Goal: Task Accomplishment & Management: Use online tool/utility

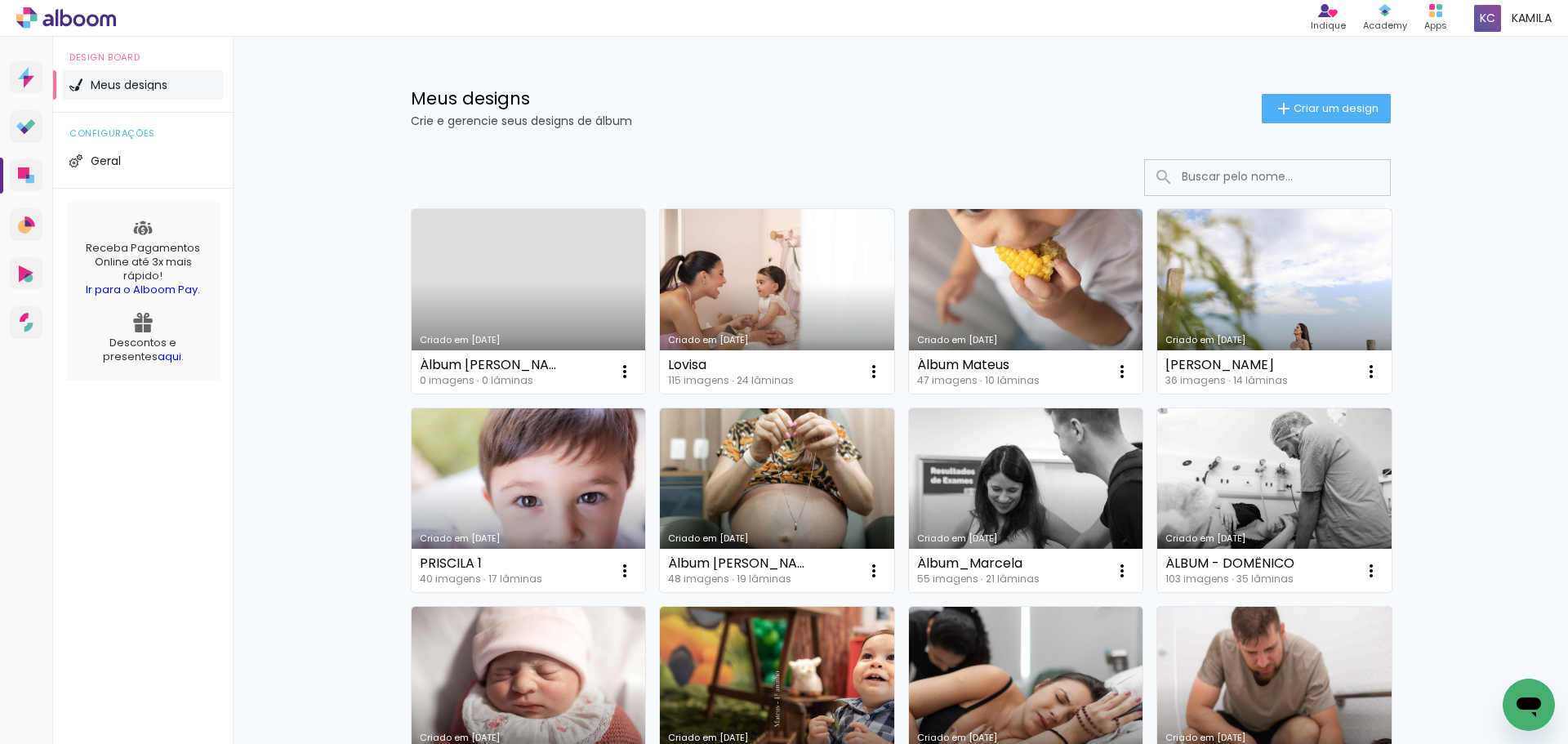
click at [457, 319] on link "Criado em [DATE]" at bounding box center [529, 301] width 235 height 185
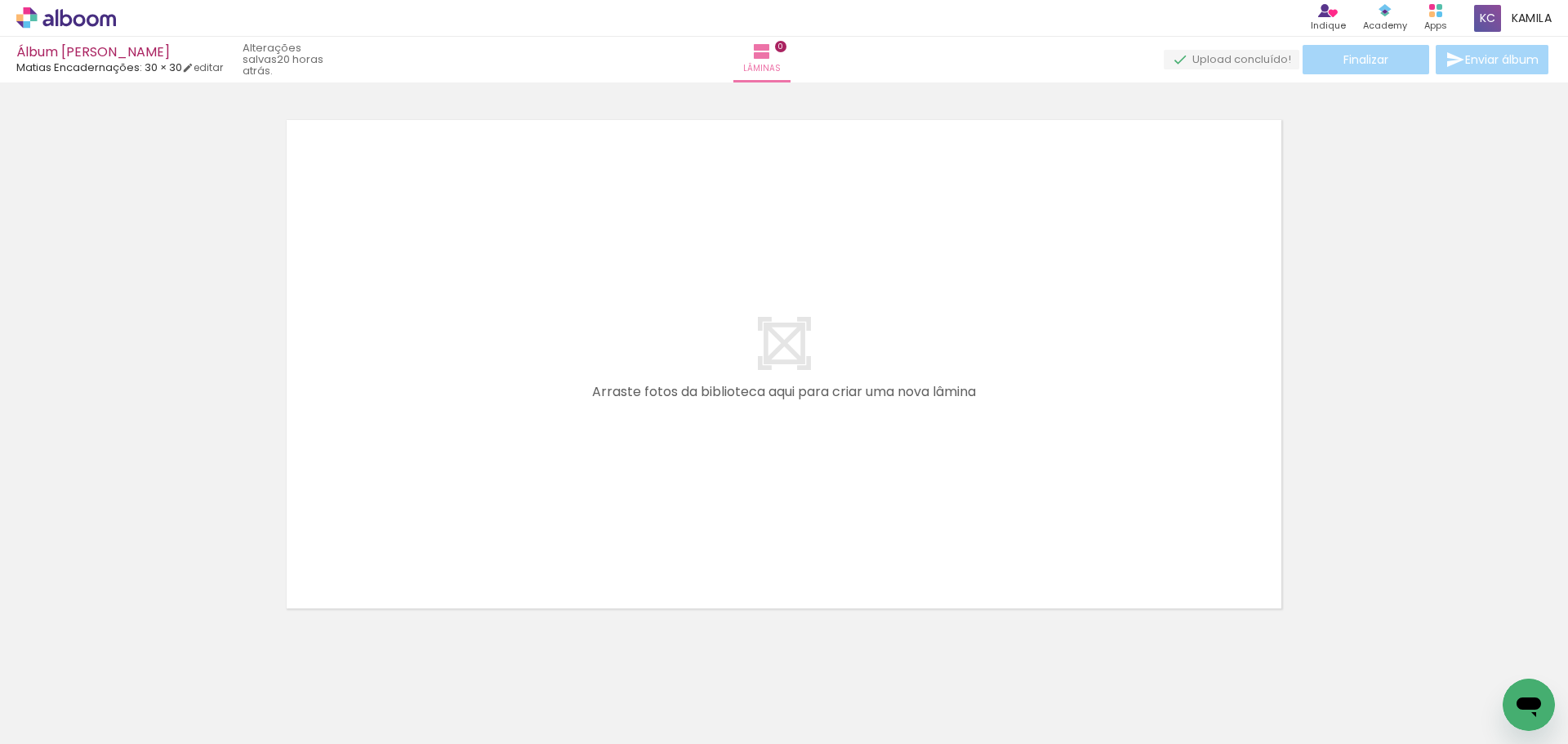
scroll to position [21, 0]
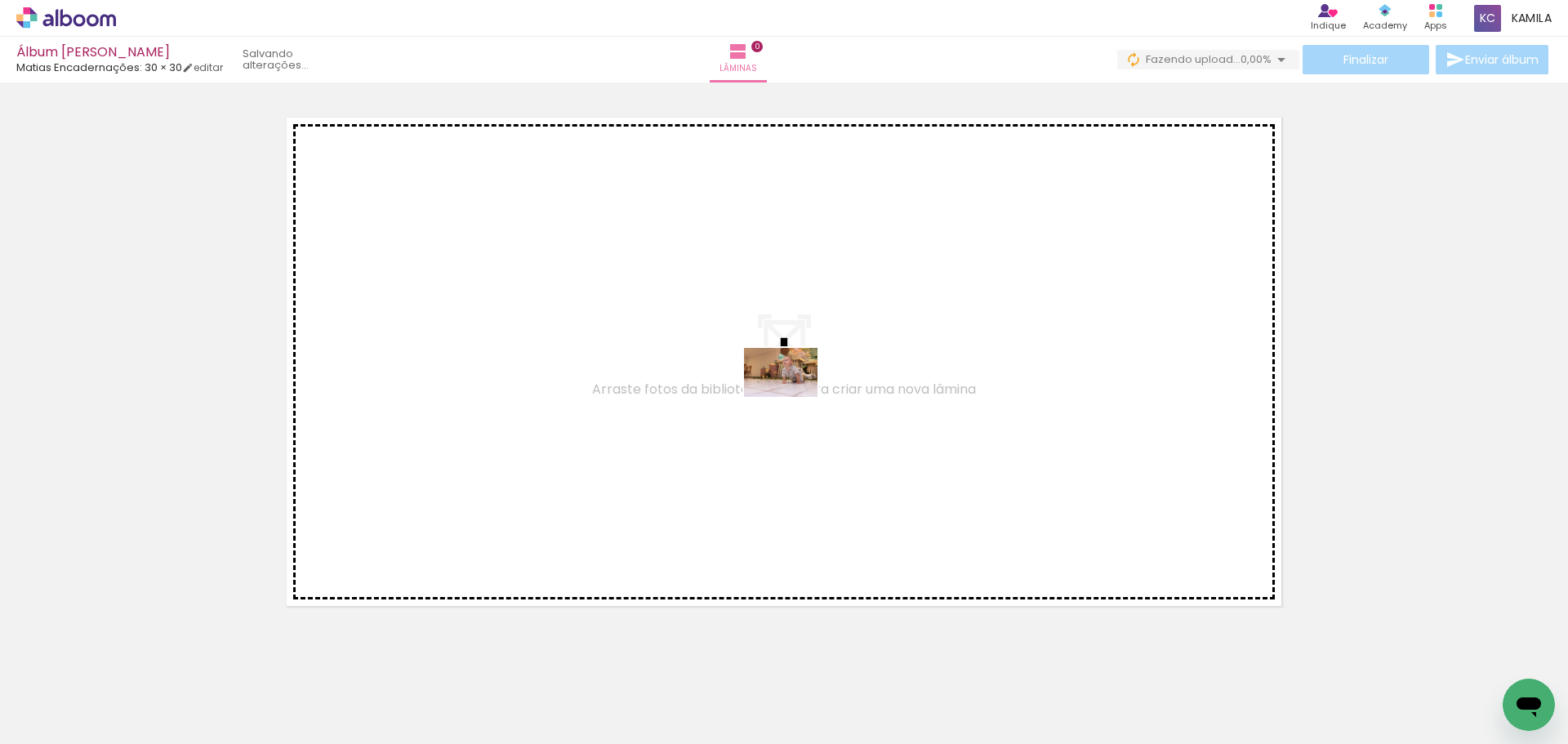
drag, startPoint x: 179, startPoint y: 695, endPoint x: 793, endPoint y: 397, distance: 682.5
click at [793, 397] on quentale-workspace at bounding box center [784, 372] width 1568 height 744
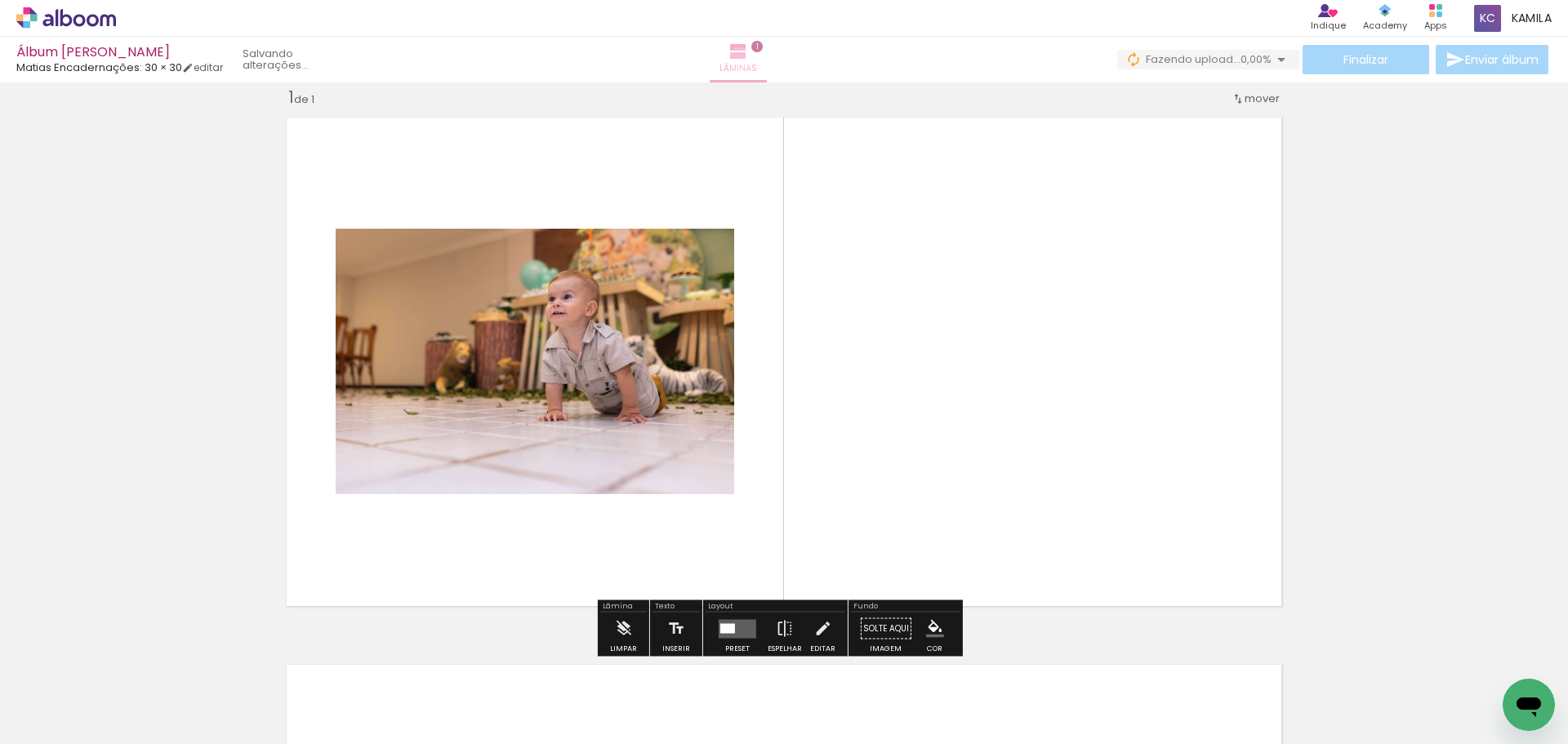
click at [748, 59] on iron-icon at bounding box center [739, 51] width 20 height 20
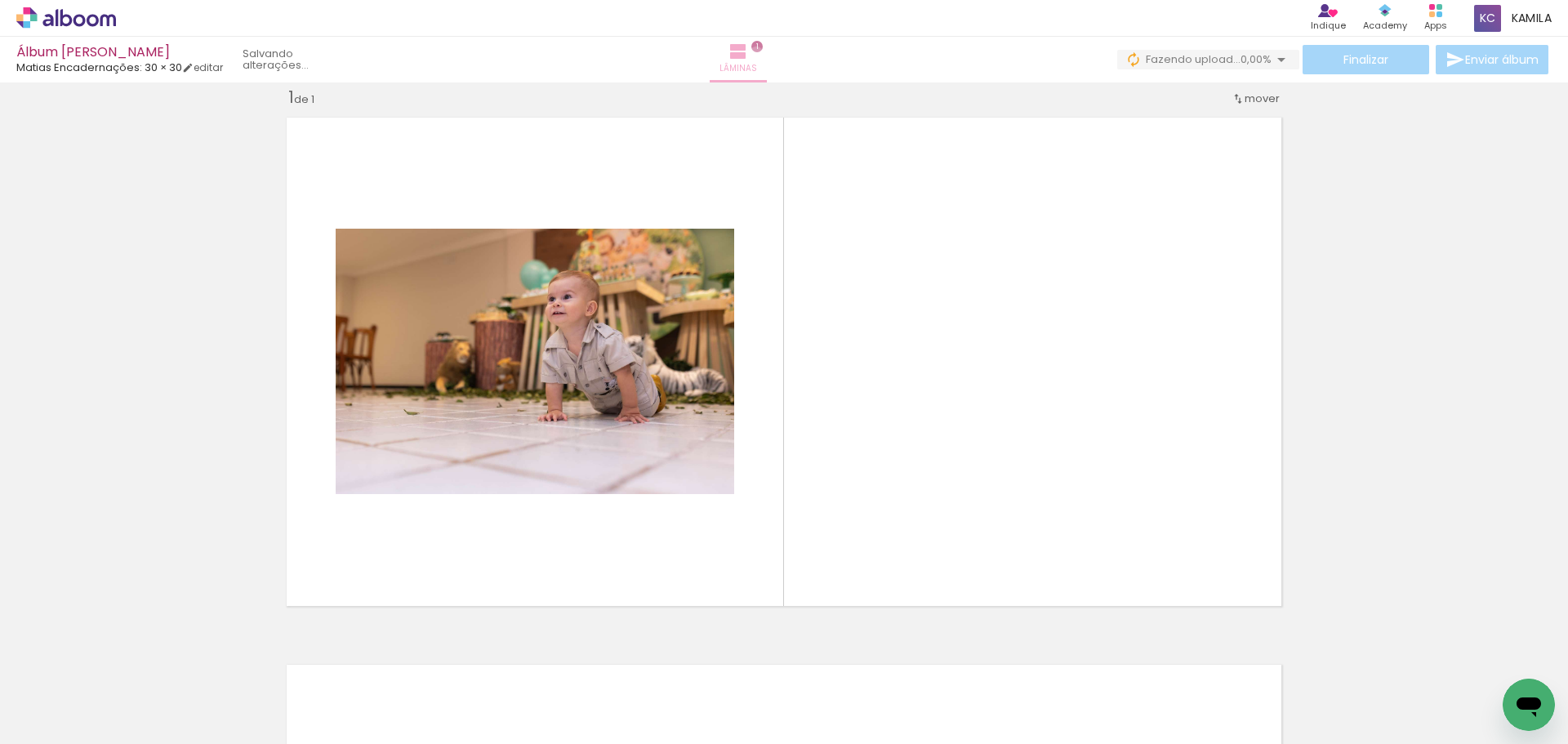
click at [767, 53] on paper-button "Lâminas 1" at bounding box center [739, 60] width 57 height 46
click at [748, 57] on iron-icon at bounding box center [739, 51] width 20 height 20
click at [767, 60] on paper-button "Lâminas 1" at bounding box center [739, 60] width 57 height 46
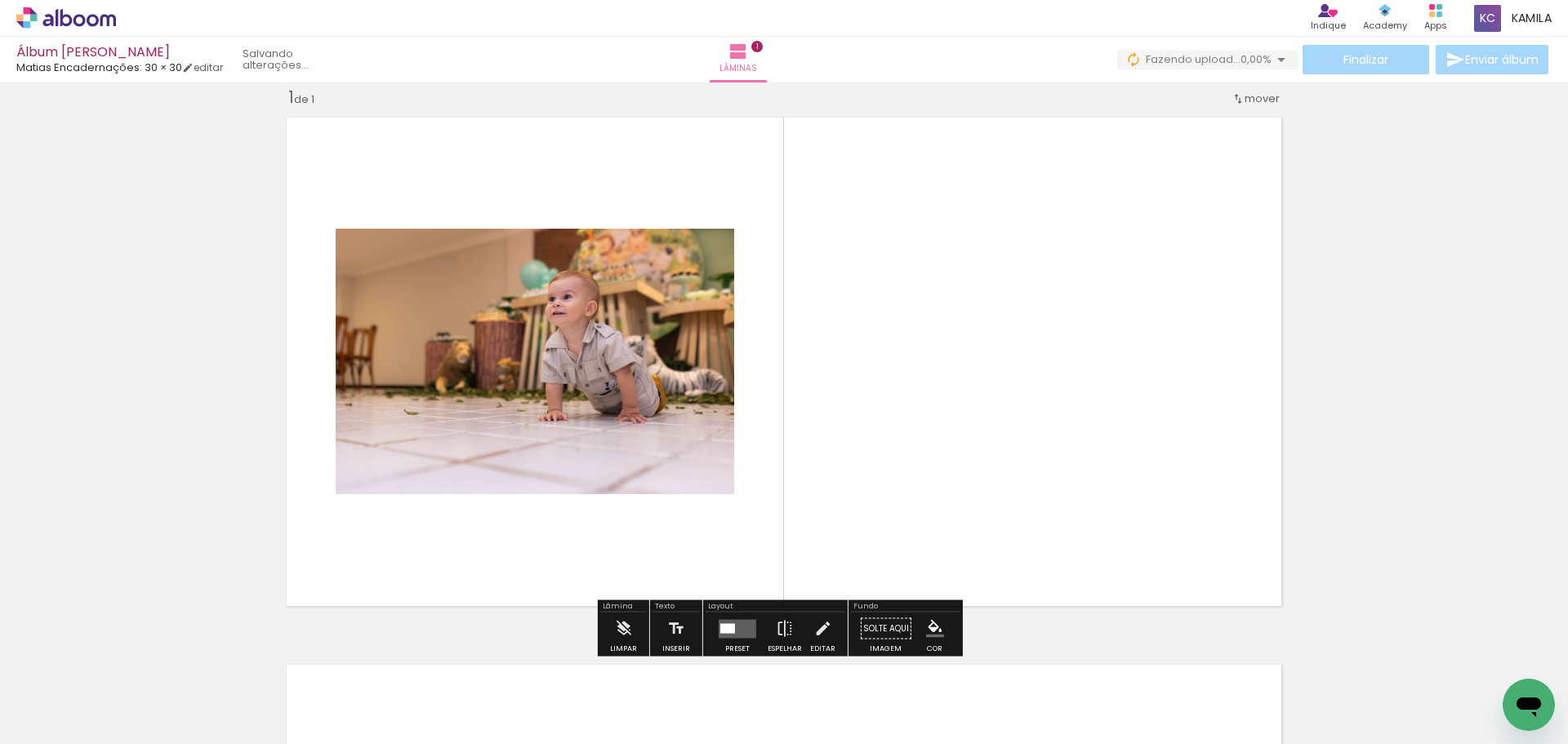
click at [752, 624] on quentale-layouter at bounding box center [738, 628] width 38 height 19
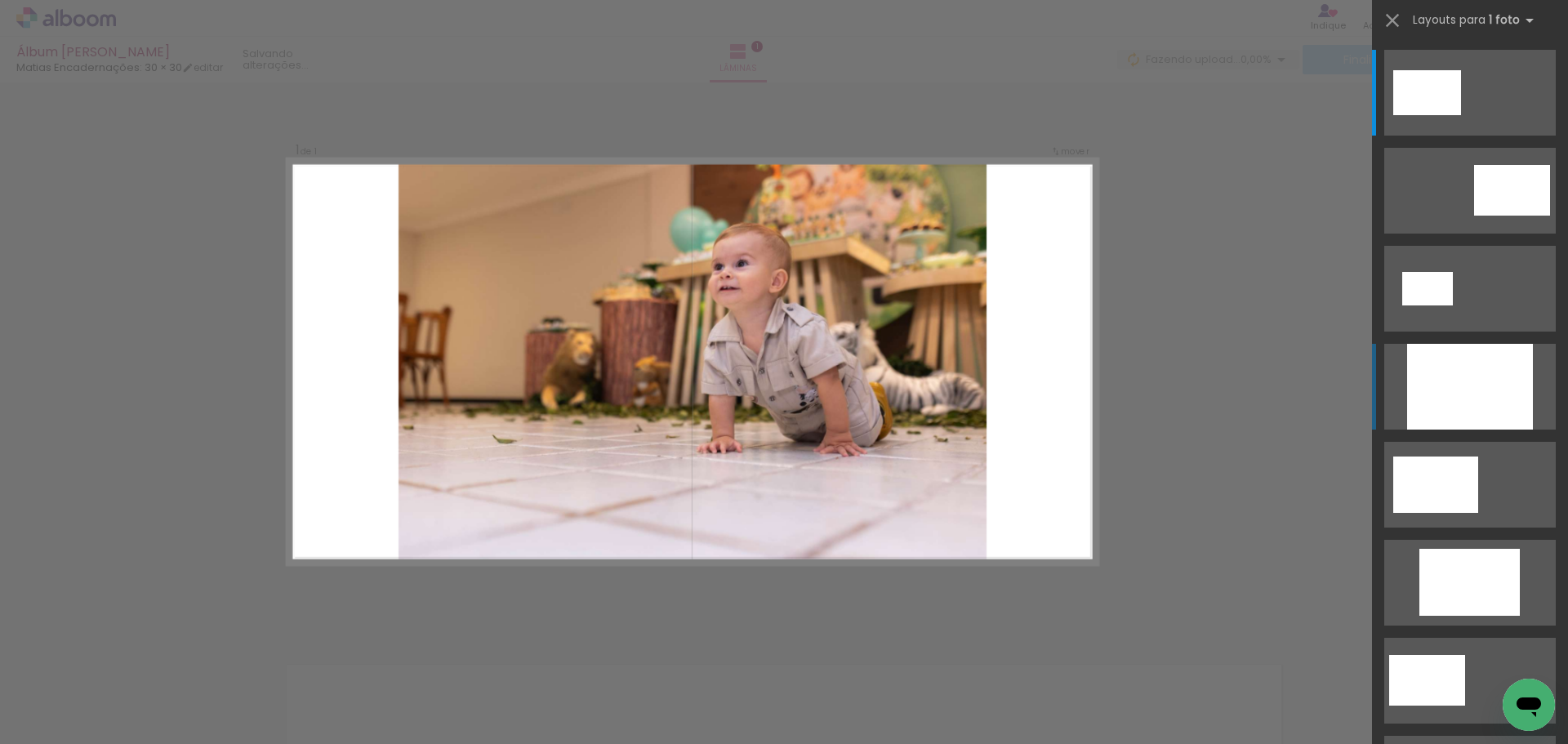
click at [1450, 363] on div at bounding box center [1470, 386] width 126 height 86
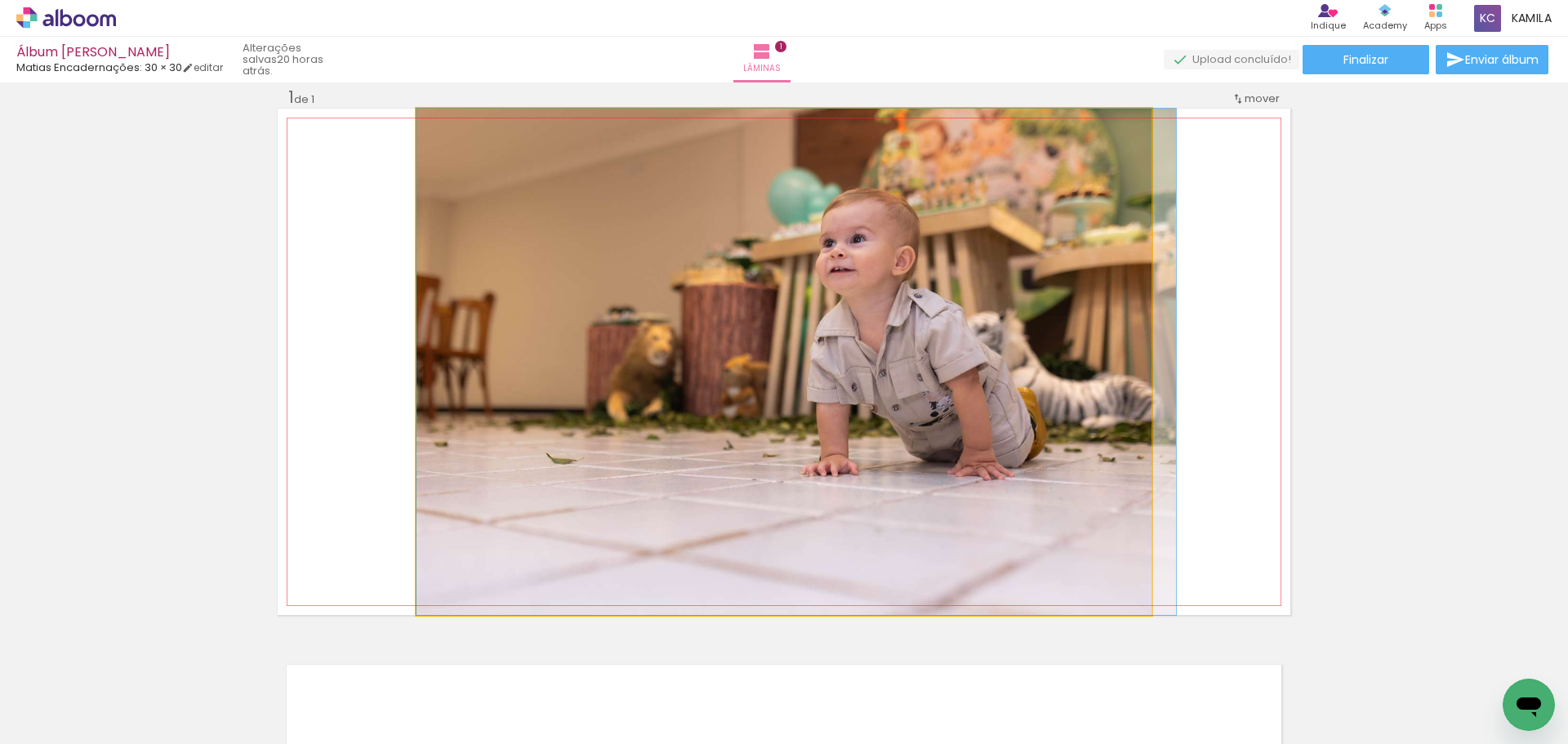
drag, startPoint x: 878, startPoint y: 368, endPoint x: 909, endPoint y: 368, distance: 31.0
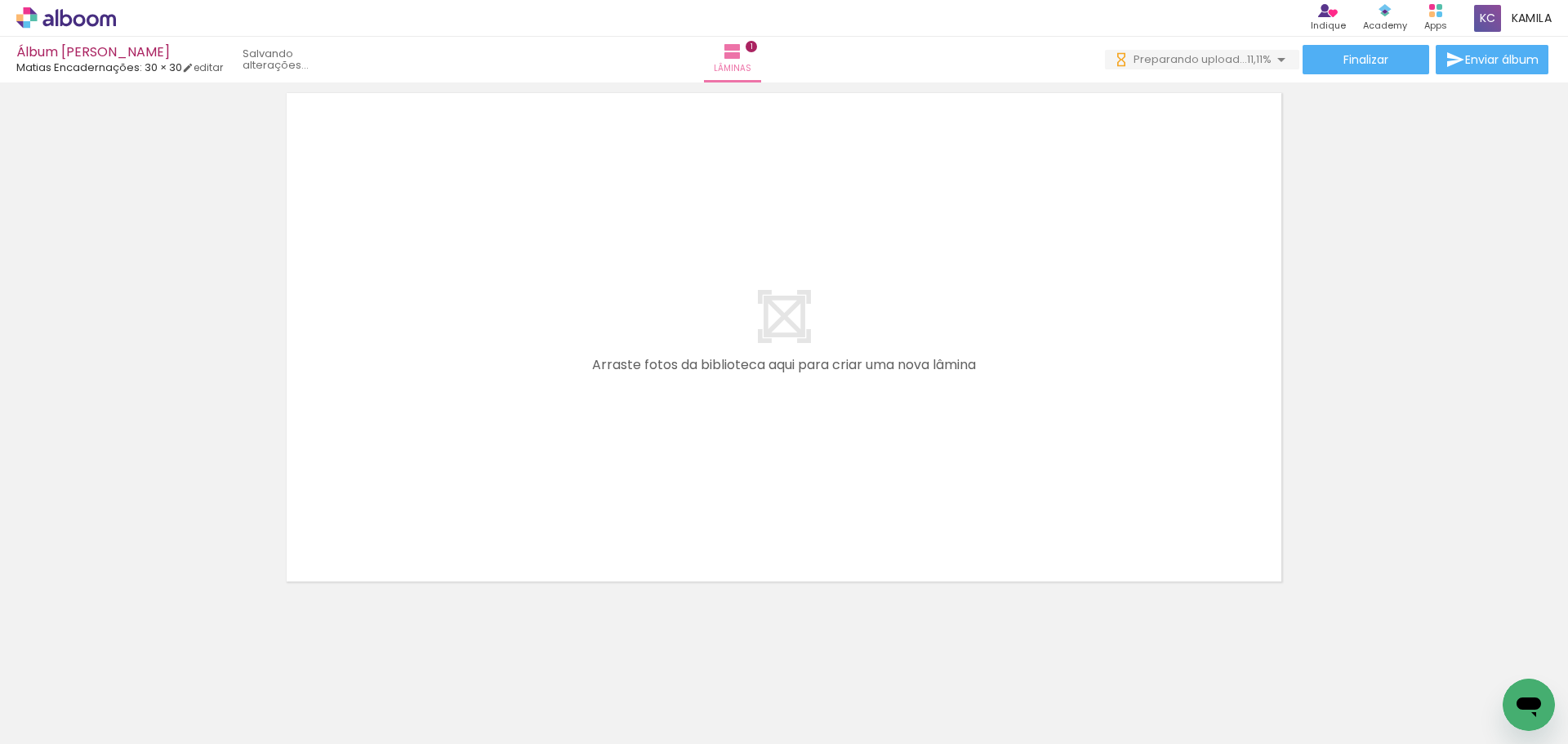
scroll to position [0, 0]
click at [744, 64] on span "Lâminas" at bounding box center [726, 69] width 38 height 15
click at [800, 554] on quentale-layouter at bounding box center [784, 337] width 1013 height 506
click at [771, 319] on quentale-layouter at bounding box center [784, 337] width 1013 height 506
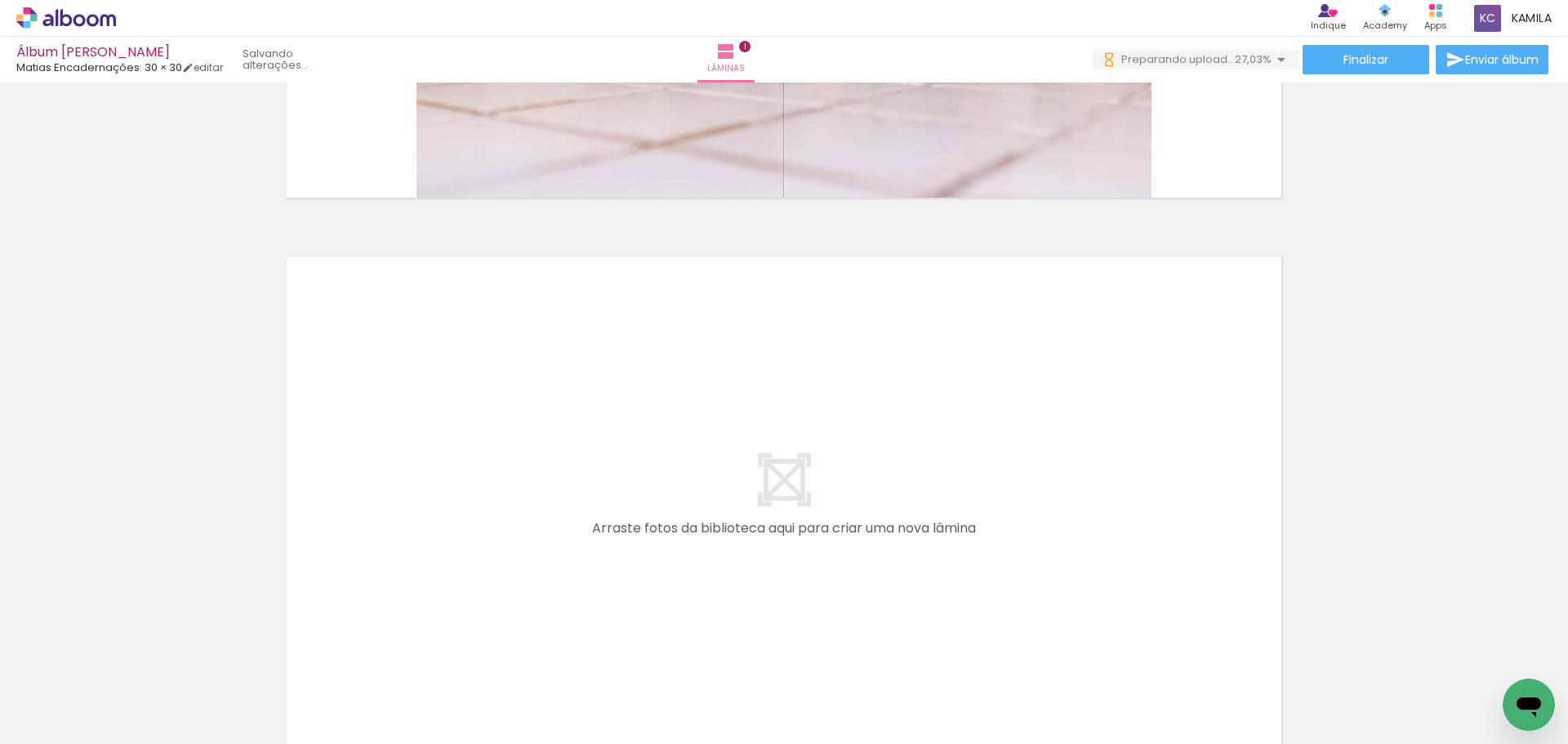
scroll to position [593, 0]
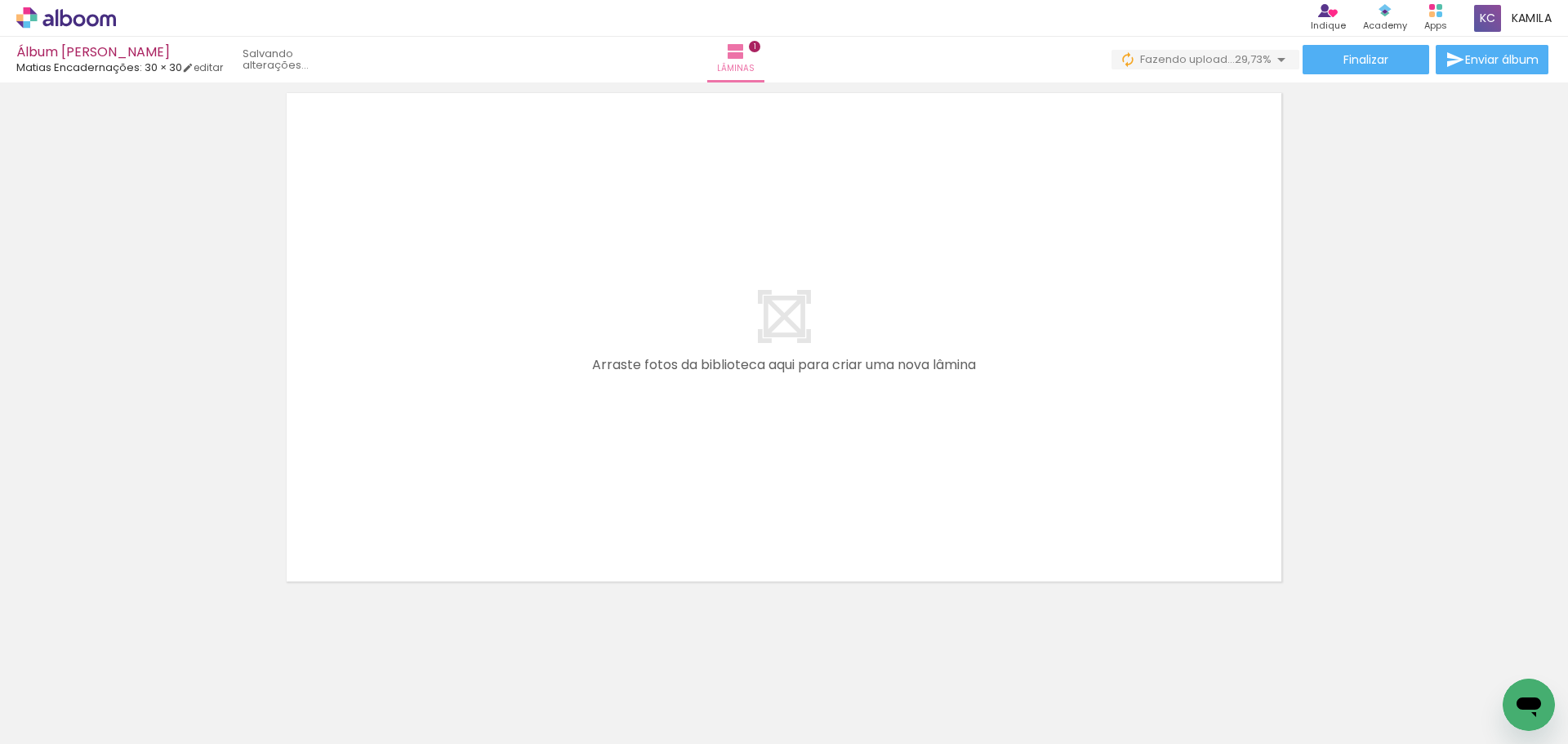
click at [1130, 395] on quentale-layouter at bounding box center [784, 337] width 1013 height 506
click at [871, 380] on quentale-layouter at bounding box center [784, 337] width 1013 height 506
drag, startPoint x: 355, startPoint y: 694, endPoint x: 387, endPoint y: 702, distance: 33.0
click at [373, 702] on div at bounding box center [346, 688] width 54 height 81
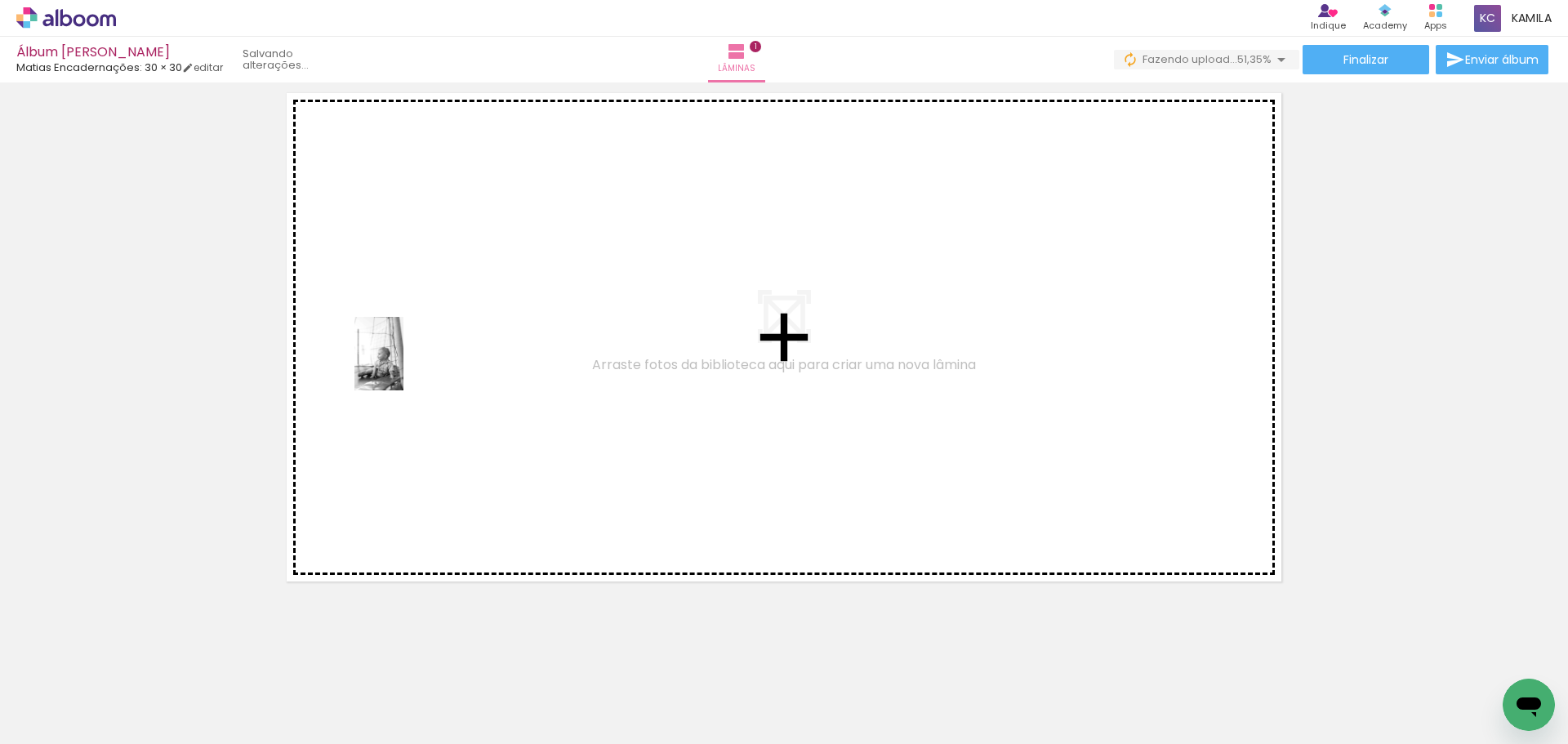
drag, startPoint x: 248, startPoint y: 702, endPoint x: 406, endPoint y: 363, distance: 374.0
click at [406, 363] on quentale-workspace at bounding box center [784, 372] width 1568 height 744
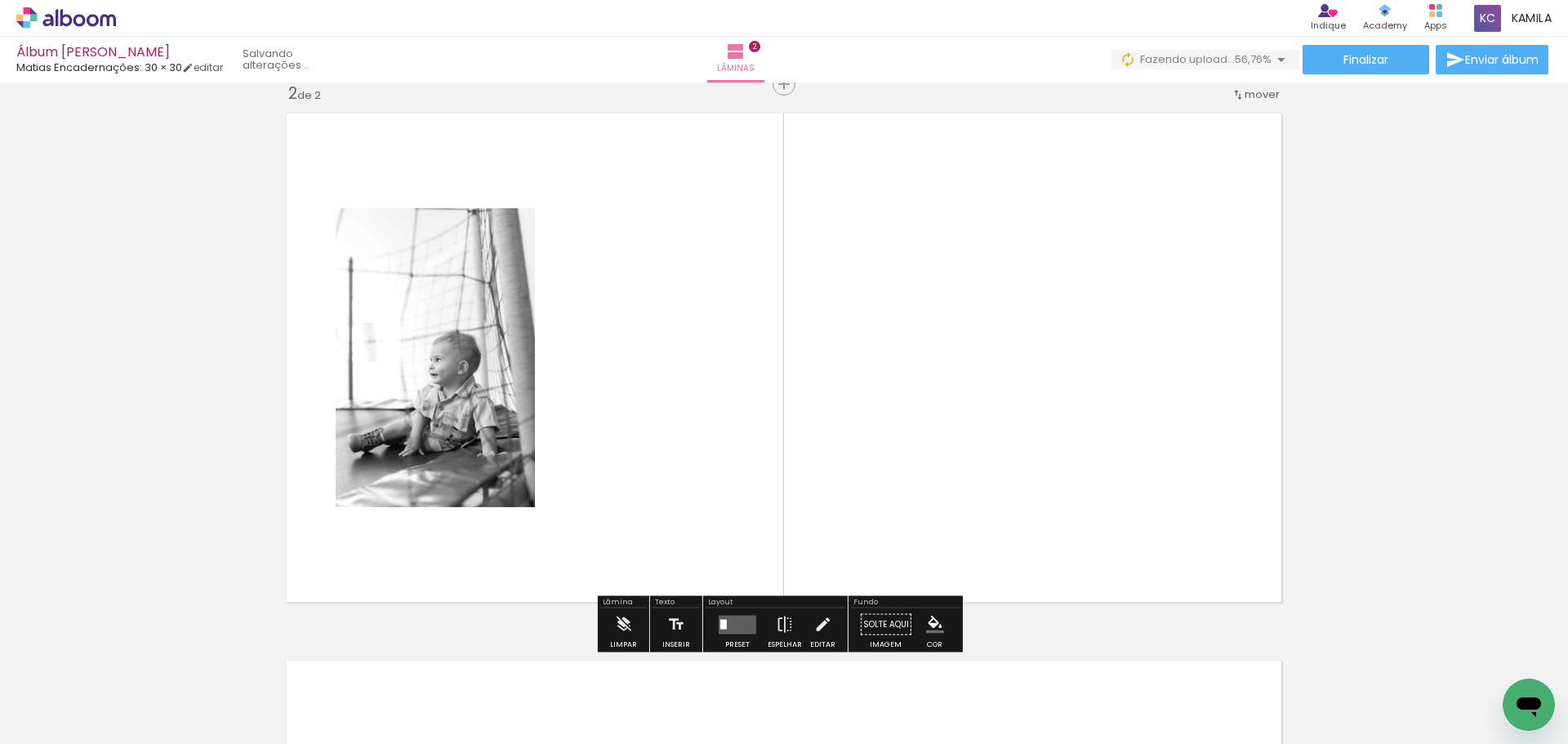
scroll to position [568, 0]
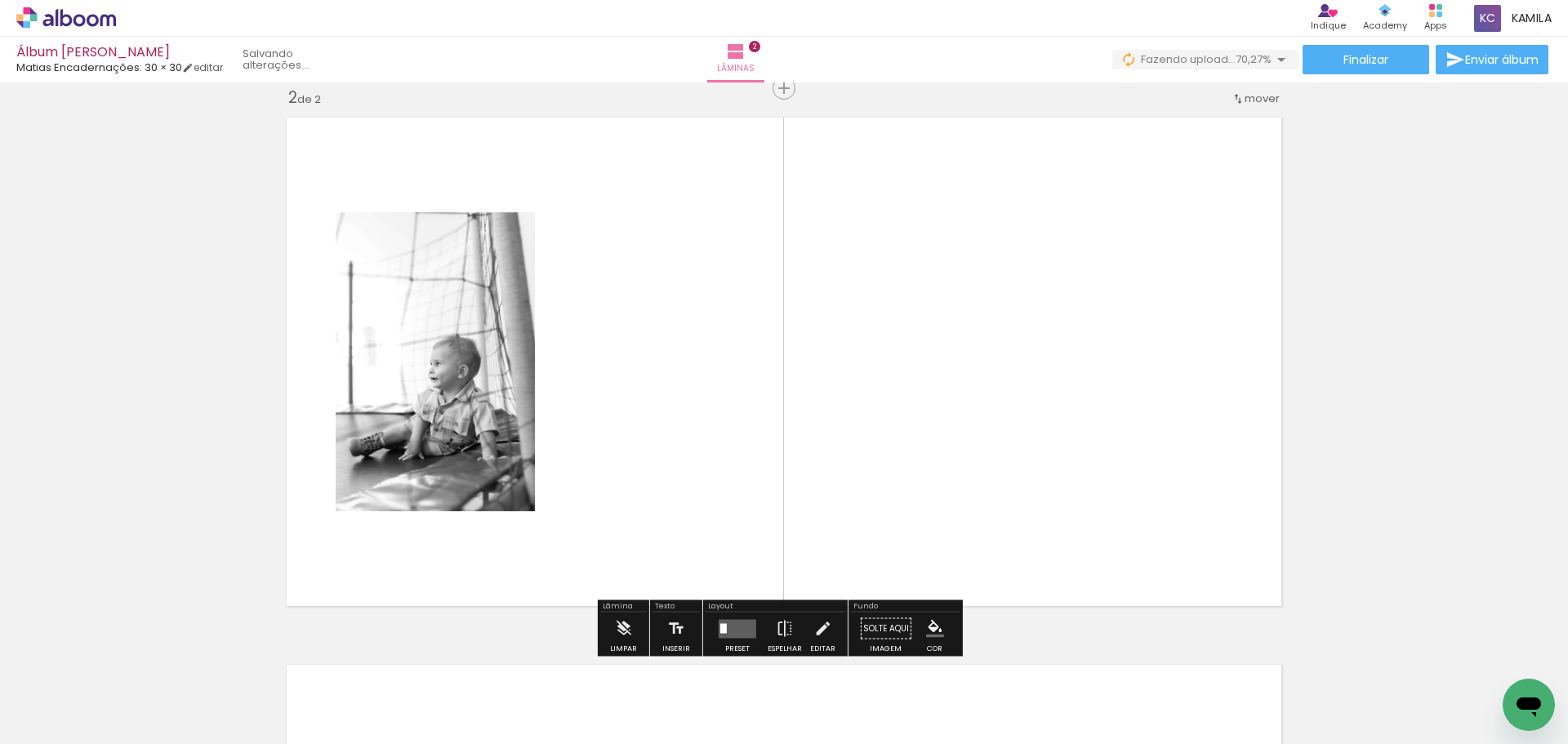
click at [727, 629] on quentale-layouter at bounding box center [738, 628] width 38 height 19
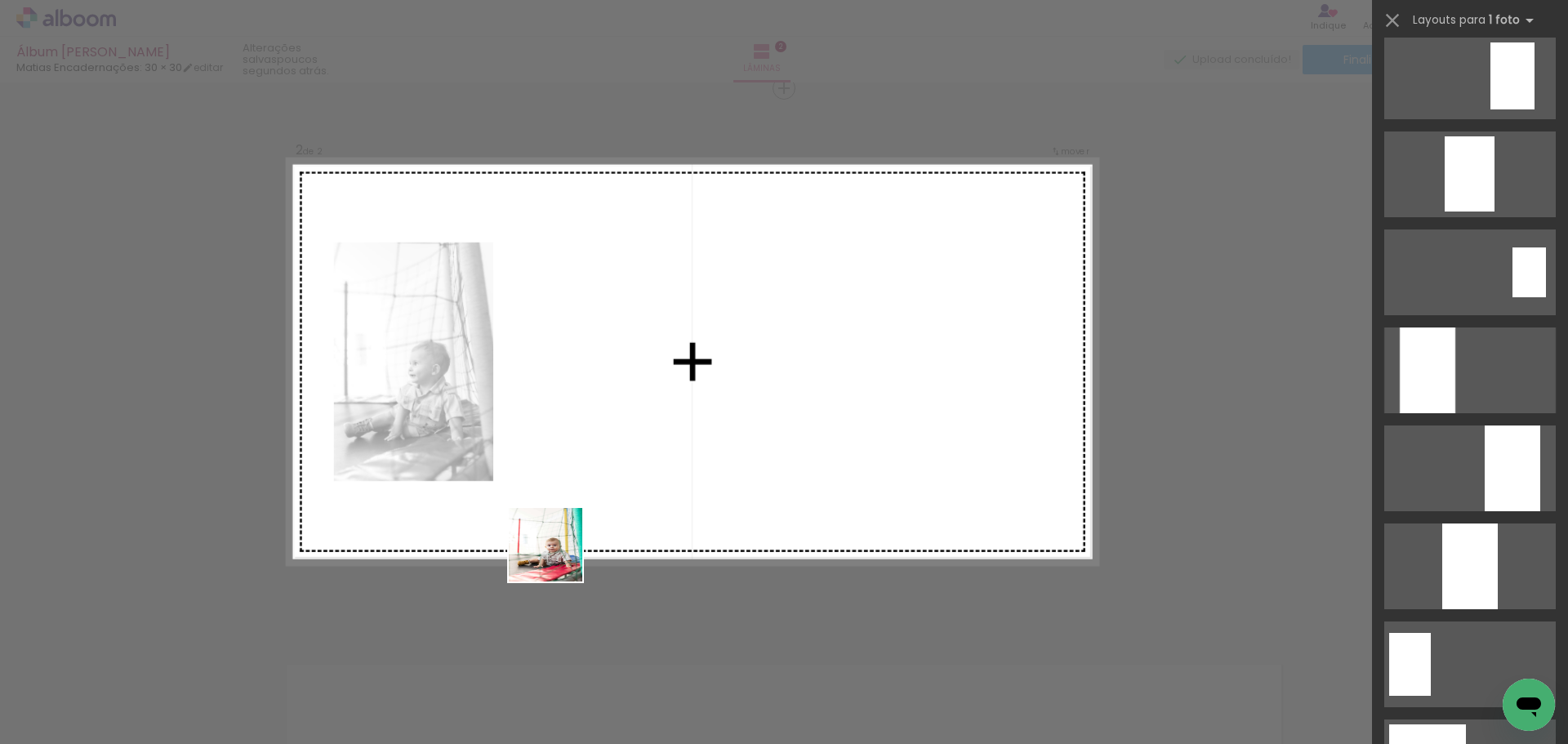
scroll to position [0, 0]
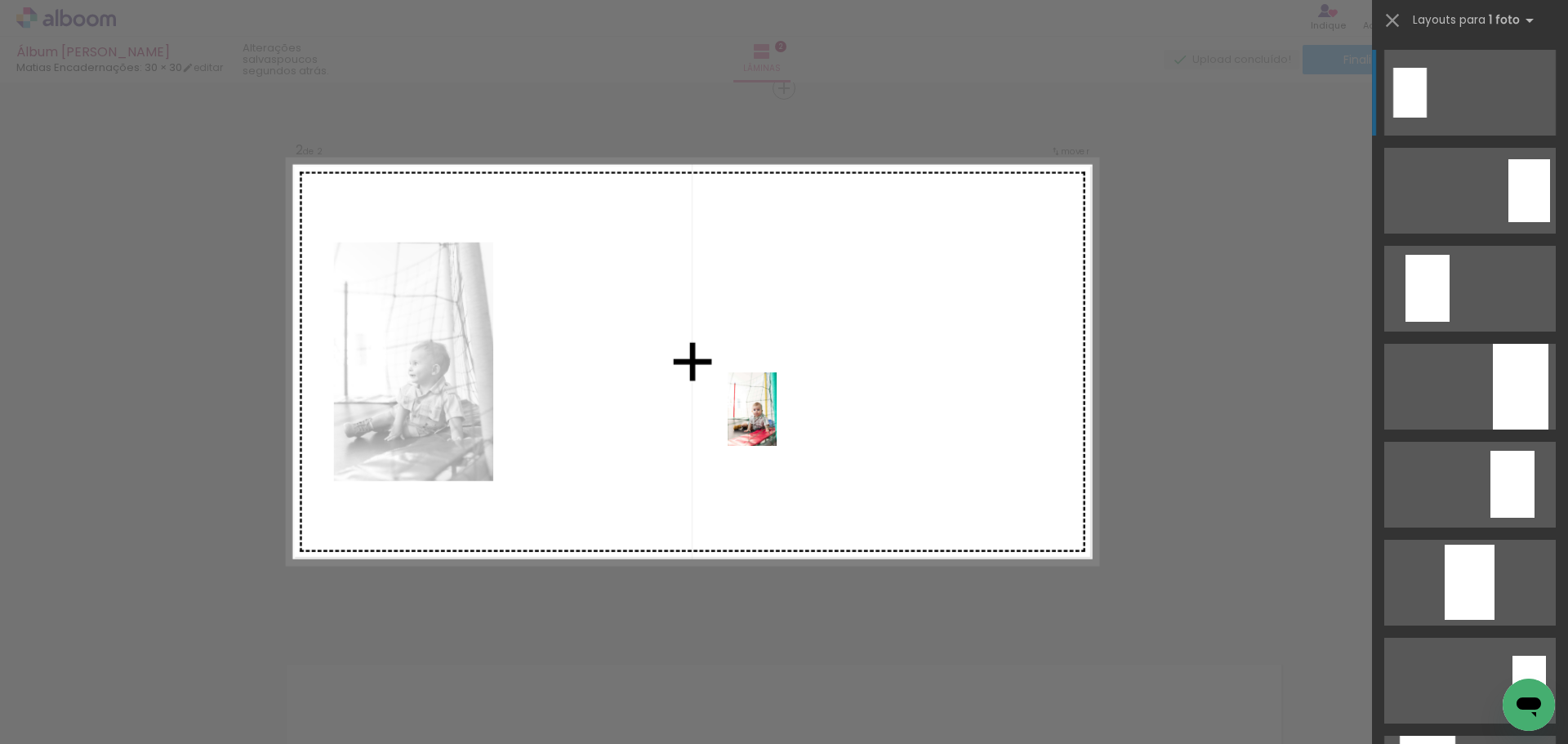
drag, startPoint x: 367, startPoint y: 707, endPoint x: 777, endPoint y: 421, distance: 499.9
click at [777, 421] on quentale-workspace at bounding box center [784, 372] width 1568 height 744
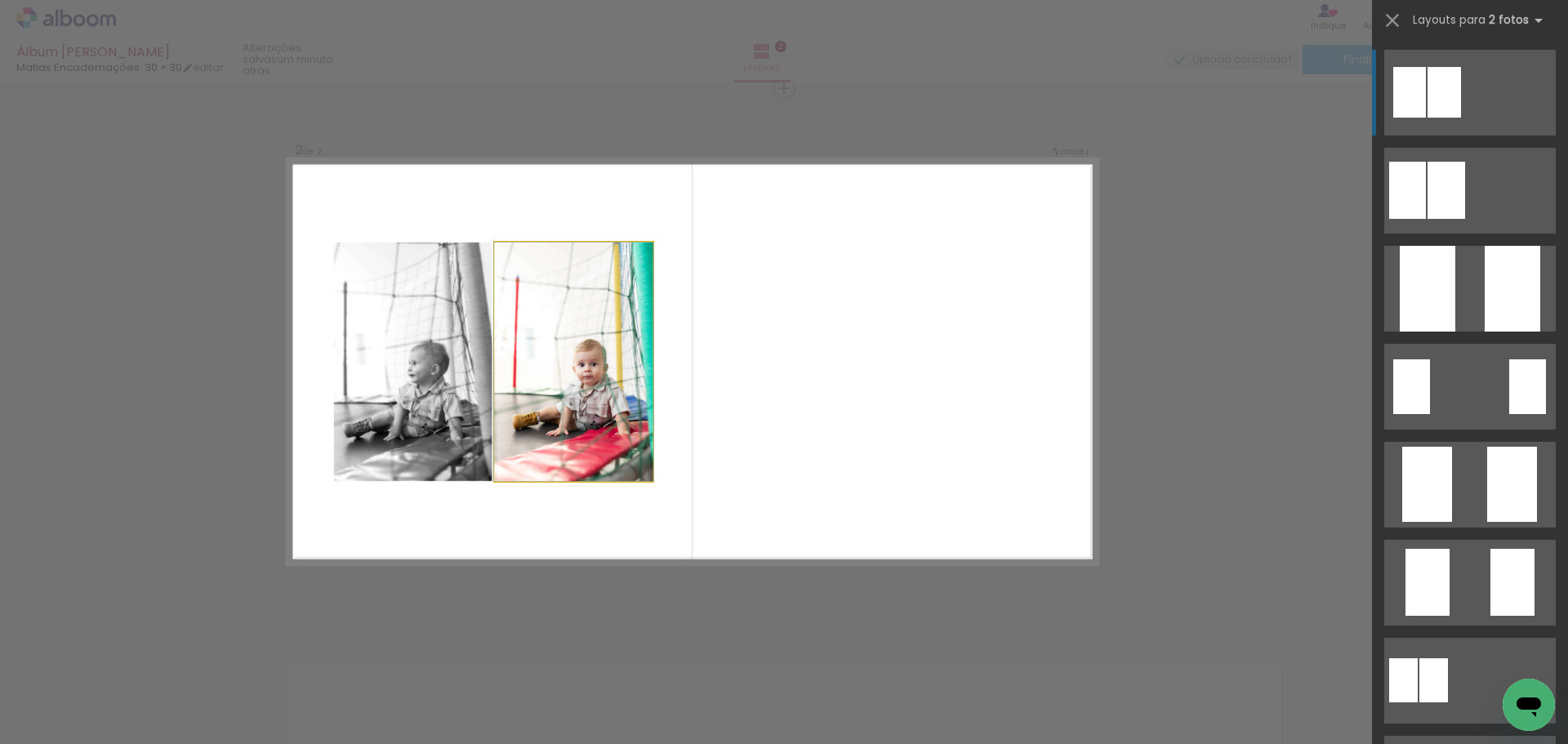
drag, startPoint x: 605, startPoint y: 339, endPoint x: 610, endPoint y: 451, distance: 112.1
drag, startPoint x: 613, startPoint y: 434, endPoint x: 585, endPoint y: 428, distance: 28.6
click at [585, 428] on quentale-photo at bounding box center [574, 362] width 159 height 239
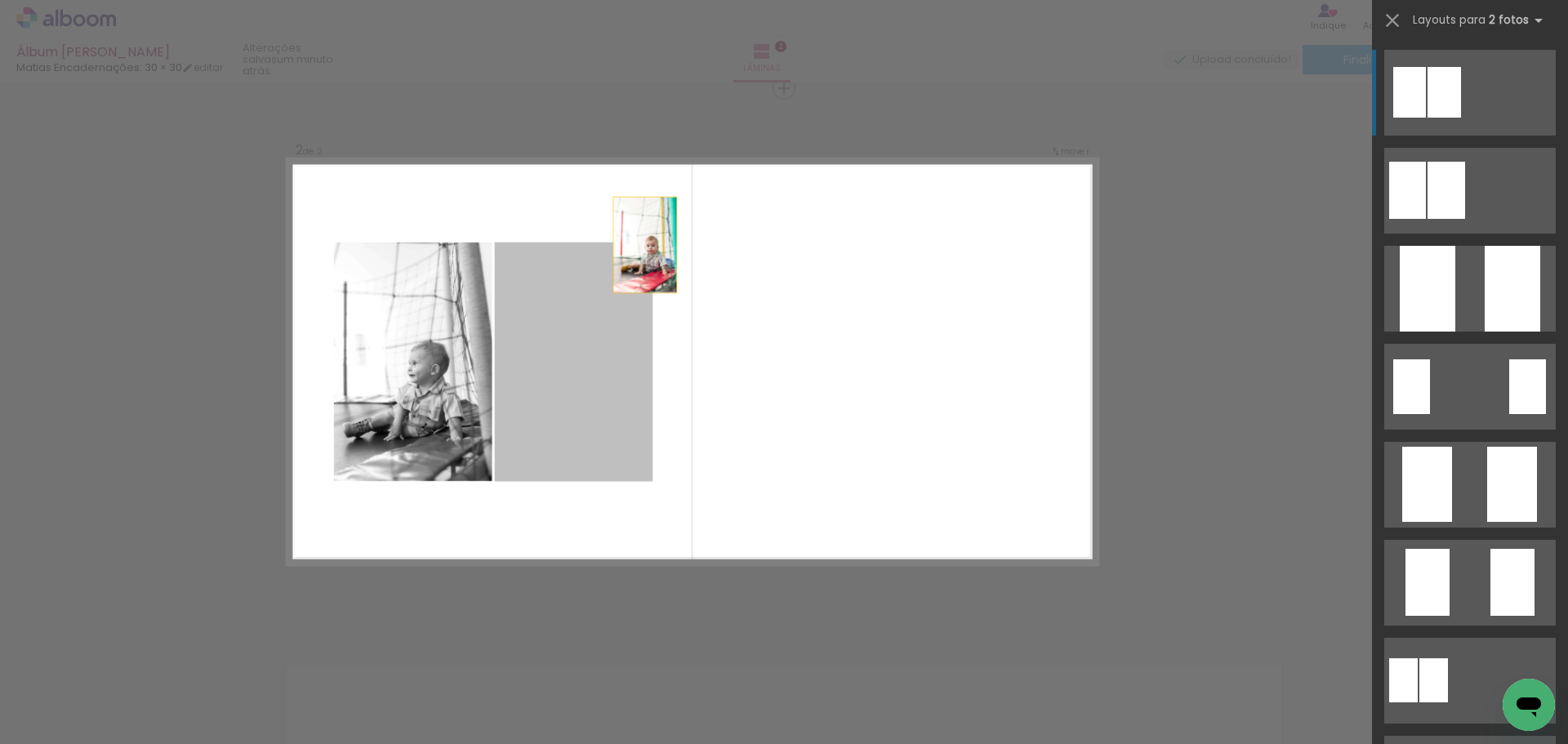
drag, startPoint x: 585, startPoint y: 428, endPoint x: 657, endPoint y: 215, distance: 224.8
click at [657, 215] on quentale-layouter at bounding box center [693, 362] width 811 height 405
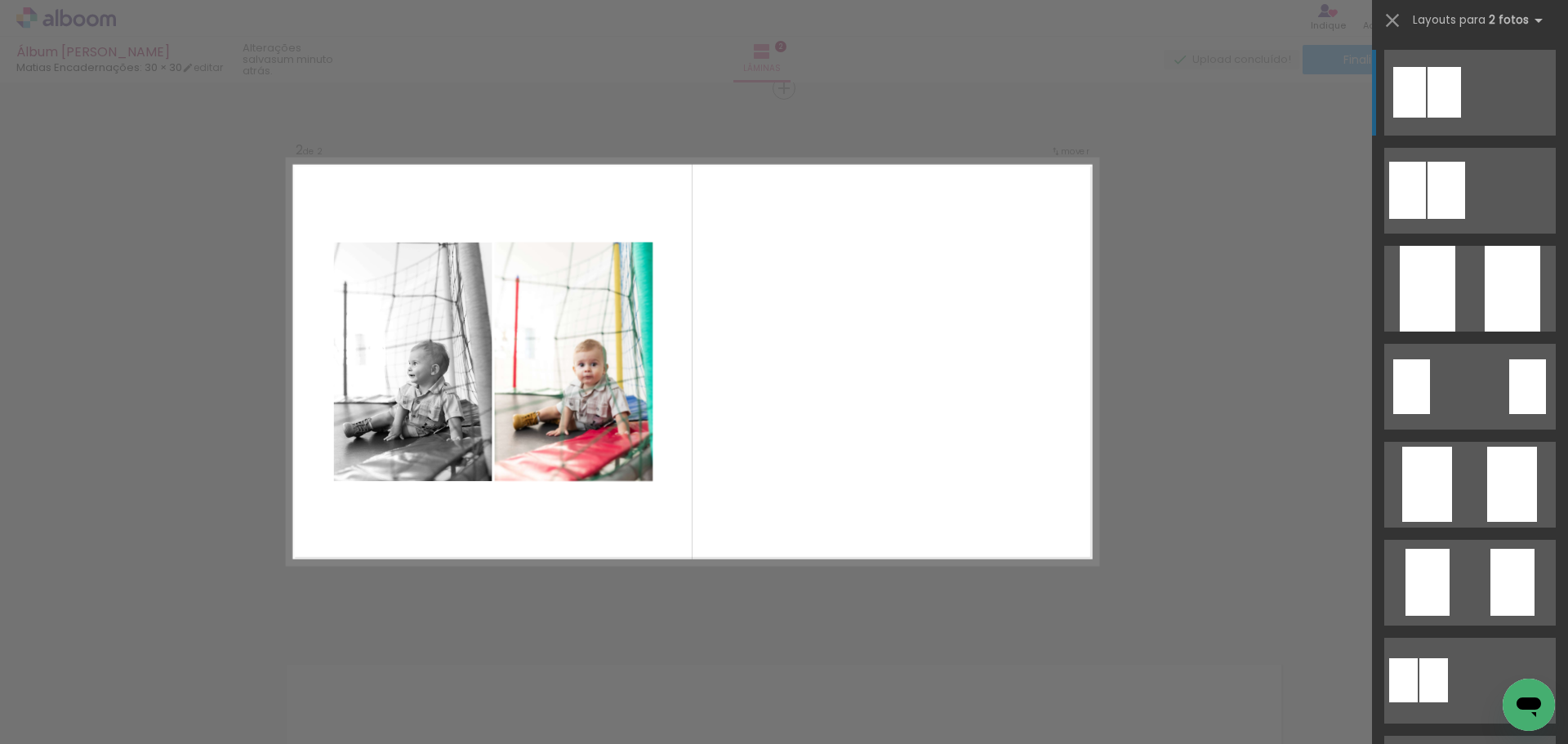
drag, startPoint x: 659, startPoint y: 212, endPoint x: 667, endPoint y: 199, distance: 15.3
click at [667, 199] on quentale-layouter at bounding box center [693, 362] width 811 height 405
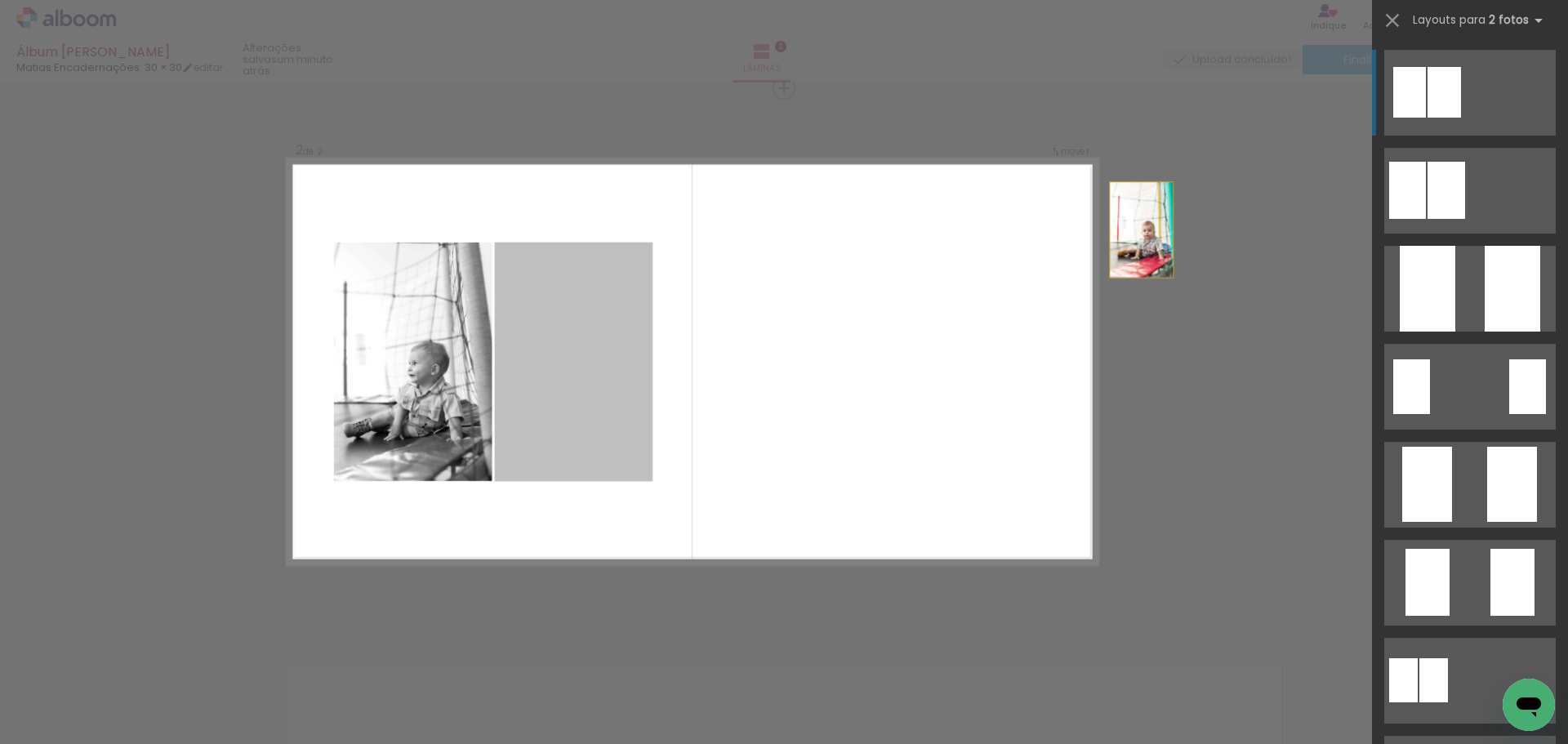
drag, startPoint x: 618, startPoint y: 313, endPoint x: 1277, endPoint y: 197, distance: 669.1
click at [1277, 197] on div "Inserir lâmina 1 de 2 Inserir lâmina 2 de 2 Confirmar Cancelar" at bounding box center [784, 354] width 1568 height 1680
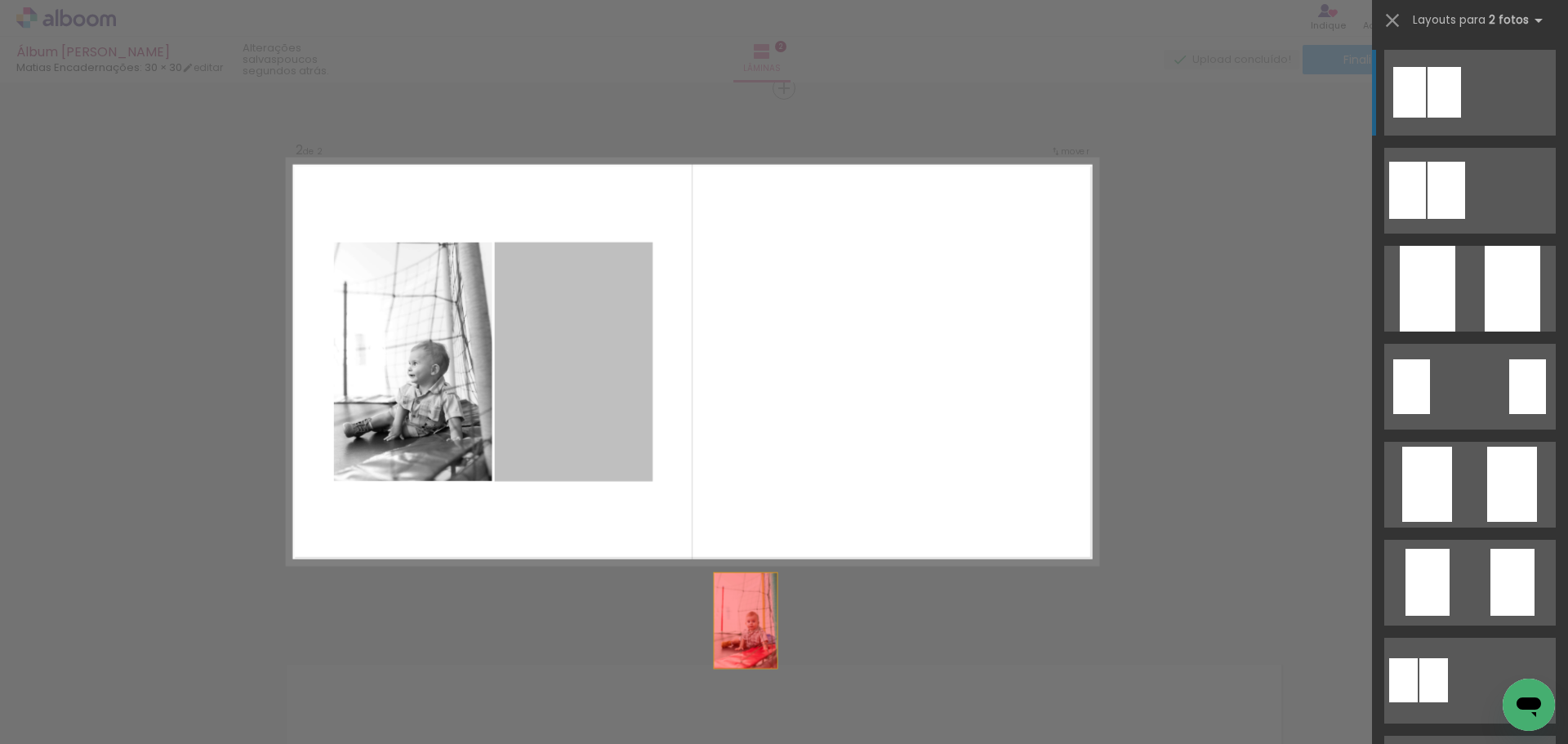
drag, startPoint x: 573, startPoint y: 399, endPoint x: 783, endPoint y: 685, distance: 354.8
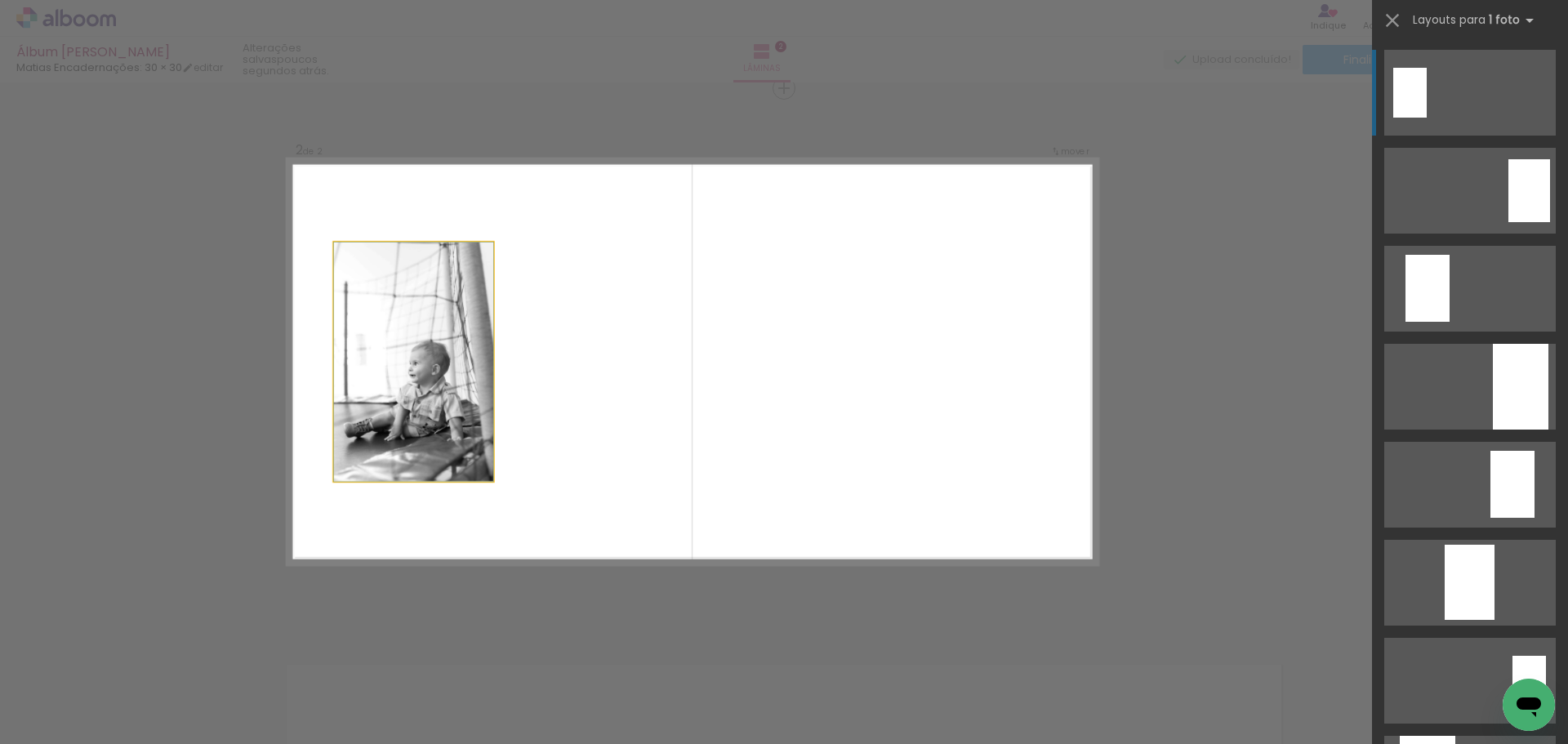
click at [431, 376] on quentale-photo at bounding box center [413, 362] width 159 height 239
click at [461, 293] on quentale-photo at bounding box center [413, 362] width 159 height 239
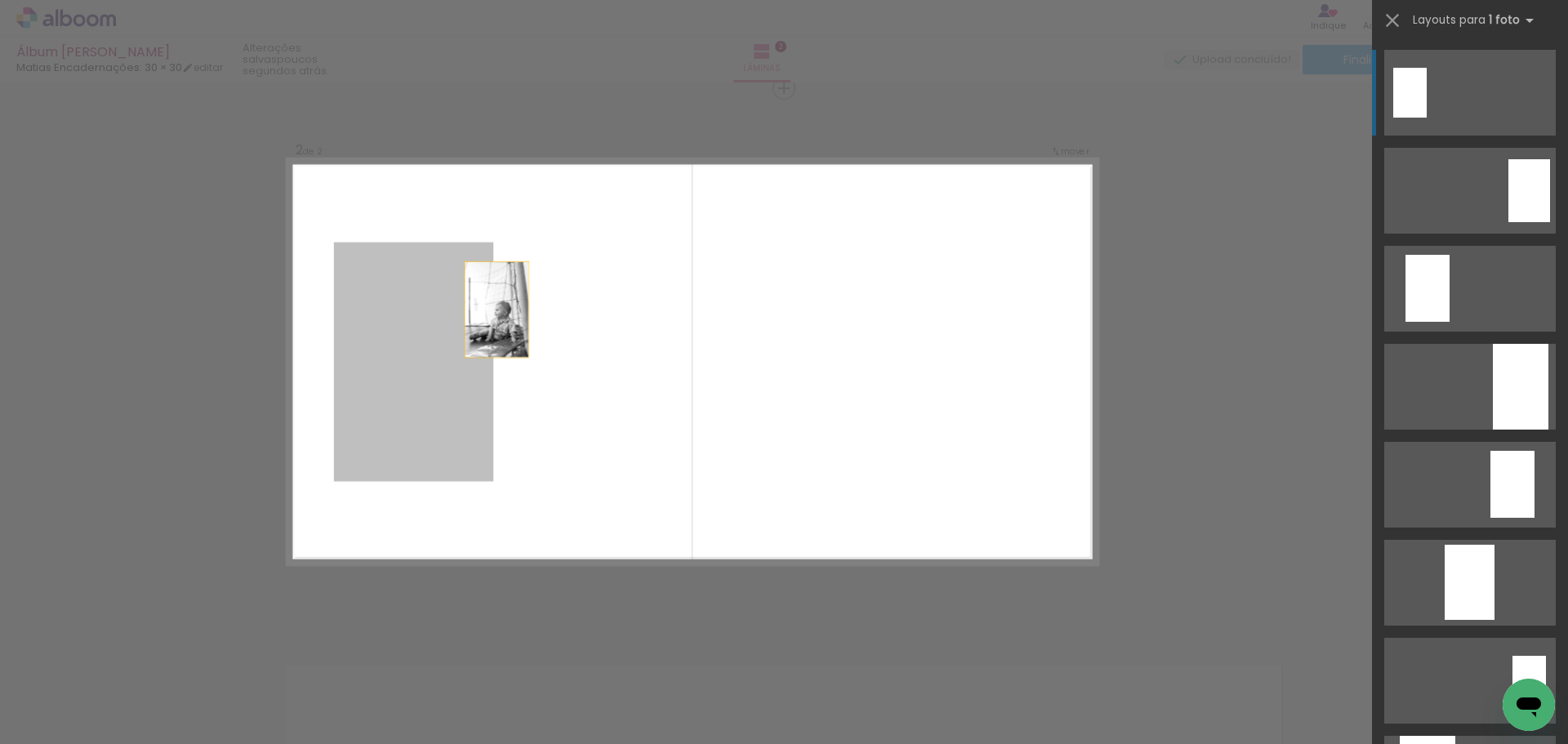
drag, startPoint x: 461, startPoint y: 293, endPoint x: 499, endPoint y: 306, distance: 40.2
click at [499, 306] on quentale-layouter at bounding box center [693, 362] width 811 height 405
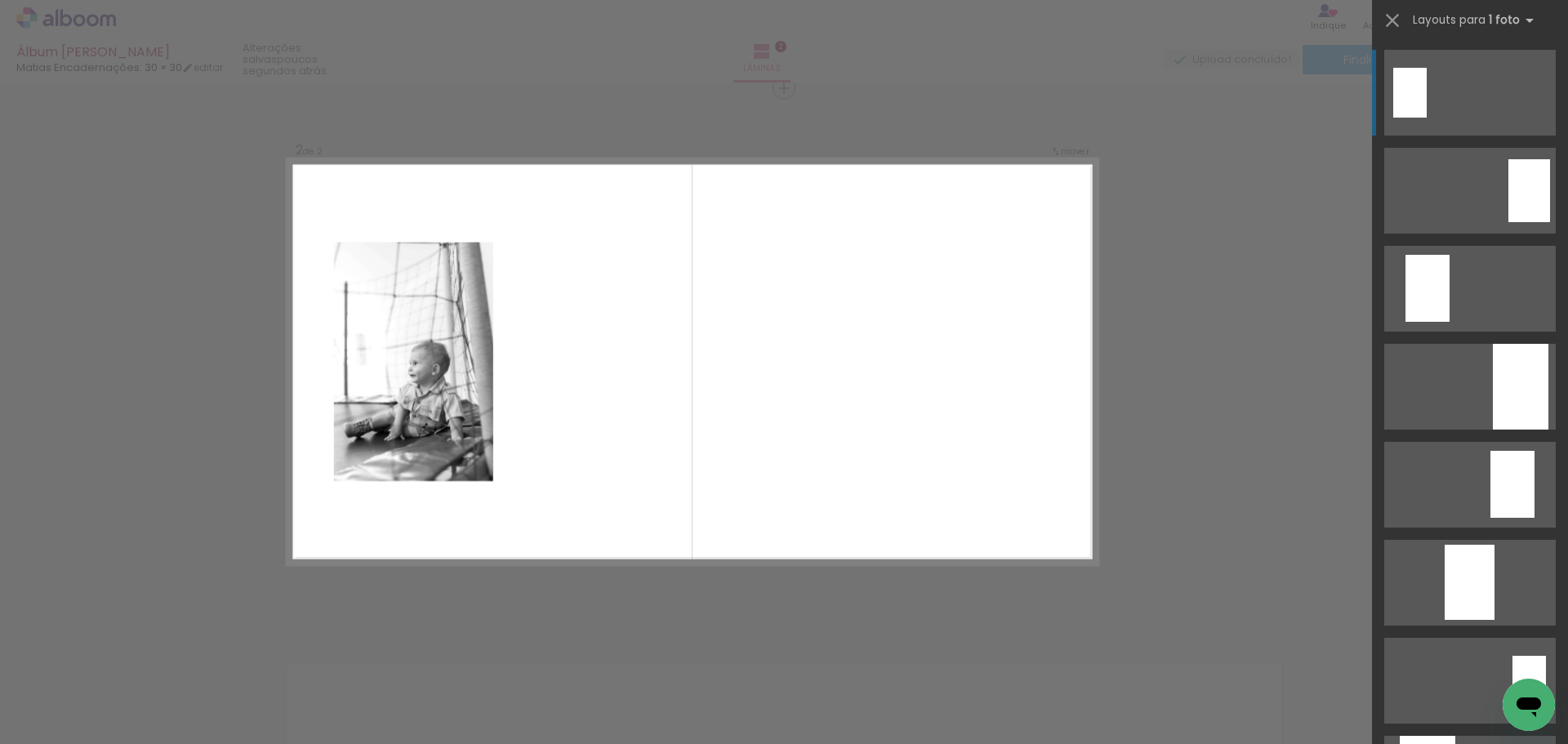
click at [382, 359] on quentale-photo at bounding box center [413, 362] width 159 height 239
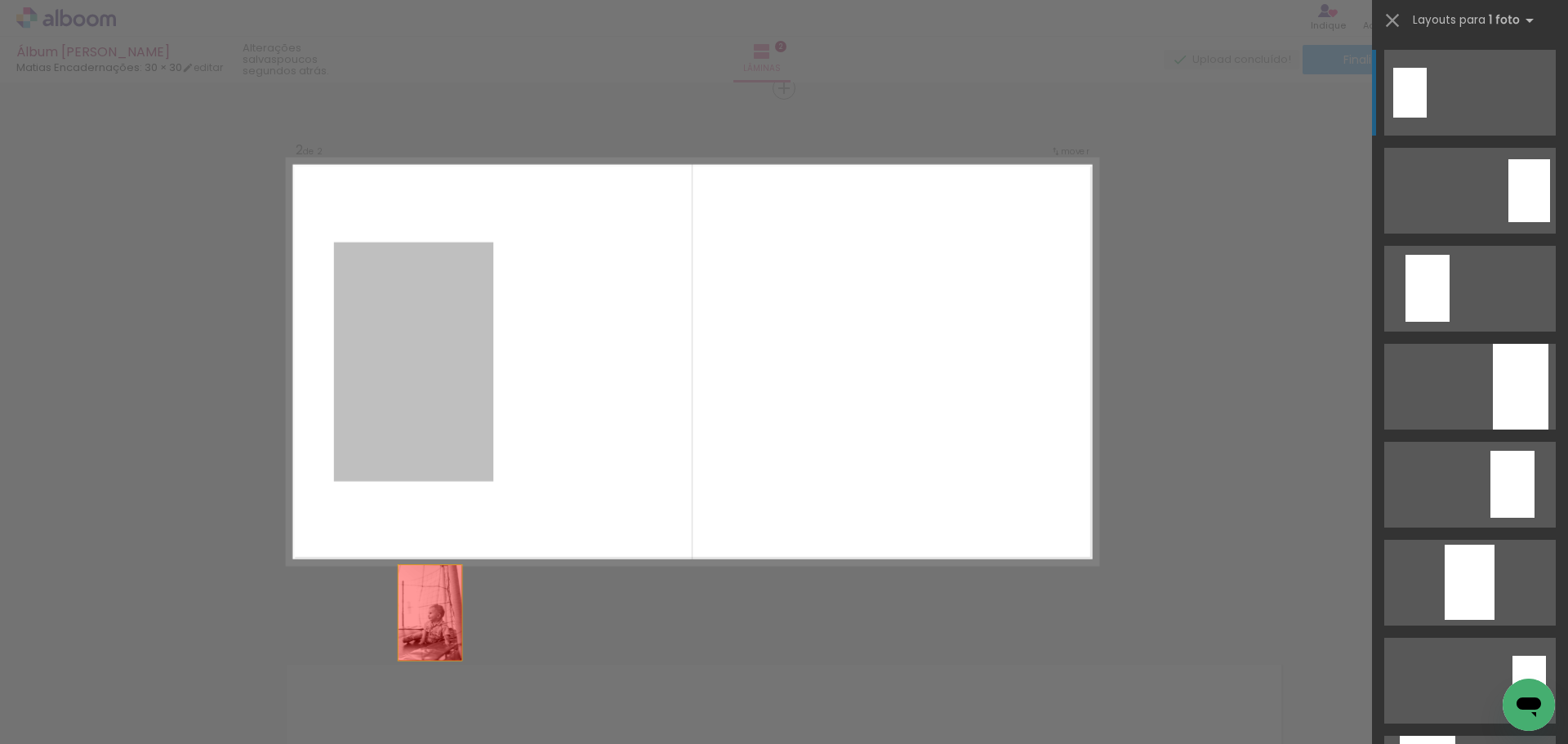
drag, startPoint x: 403, startPoint y: 426, endPoint x: 428, endPoint y: 675, distance: 250.3
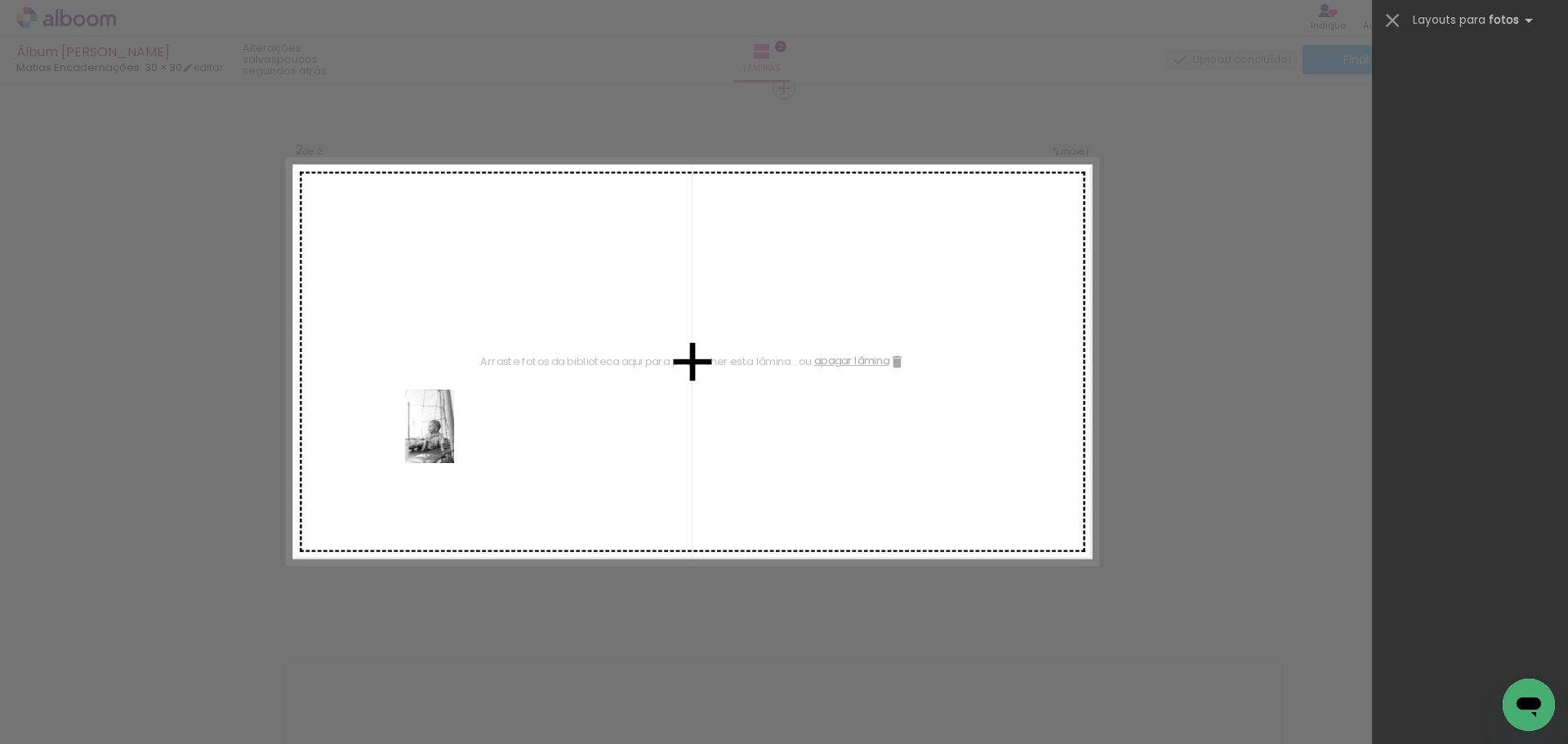
drag, startPoint x: 260, startPoint y: 692, endPoint x: 454, endPoint y: 439, distance: 318.8
click at [454, 439] on quentale-workspace at bounding box center [784, 372] width 1568 height 744
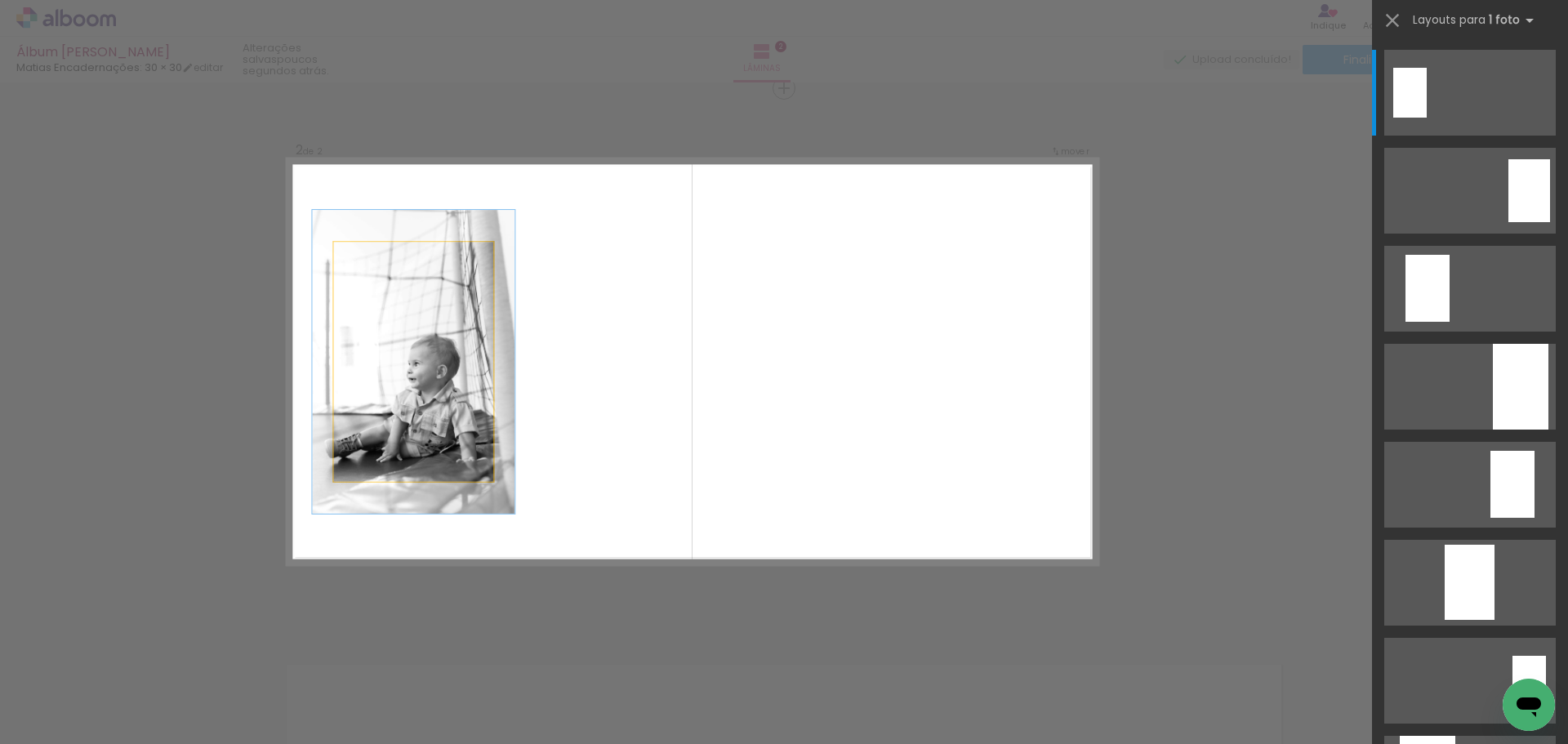
drag, startPoint x: 362, startPoint y: 258, endPoint x: 376, endPoint y: 266, distance: 16.1
click at [376, 266] on div at bounding box center [377, 256] width 21 height 21
click at [373, 267] on quentale-photo at bounding box center [413, 362] width 159 height 239
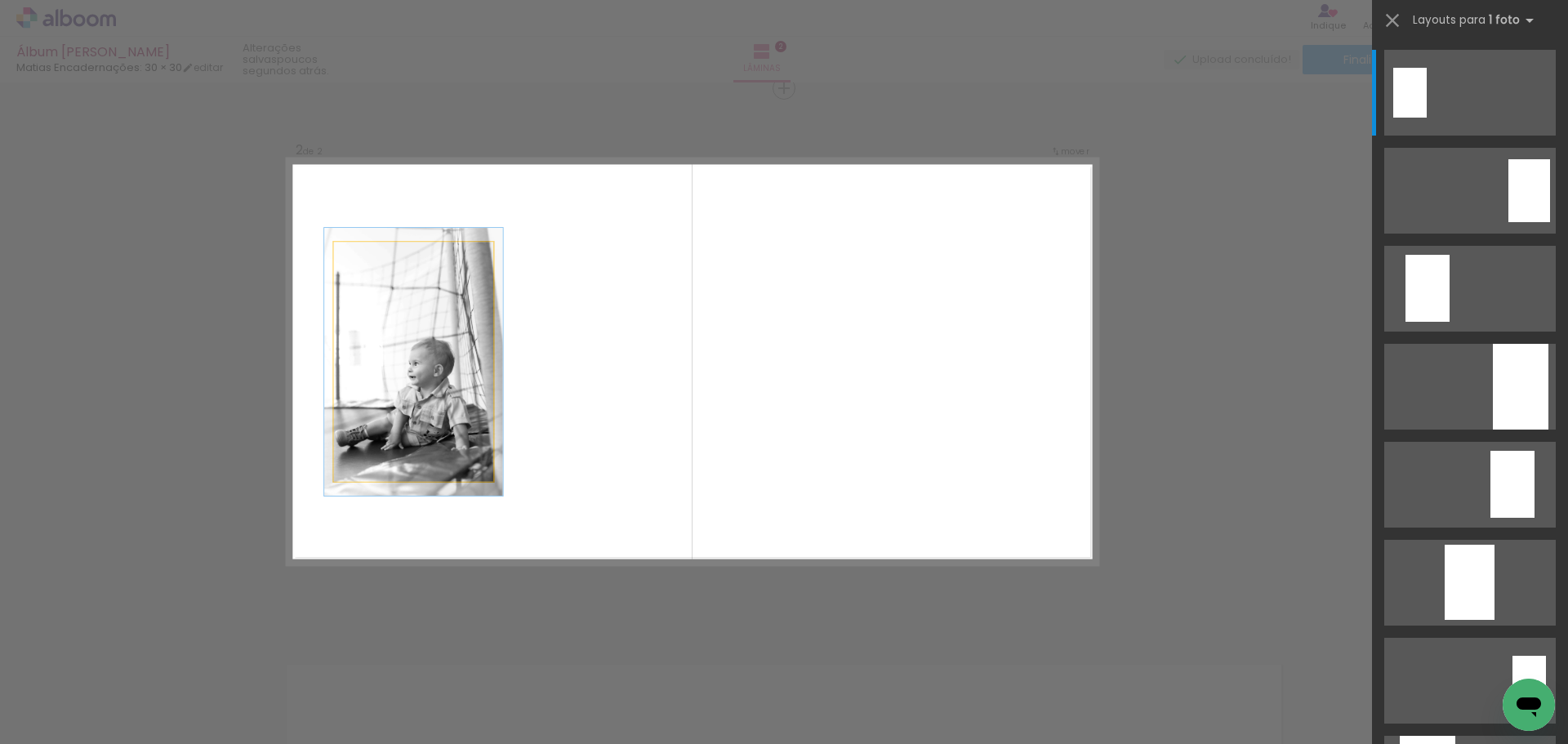
drag, startPoint x: 374, startPoint y: 257, endPoint x: 364, endPoint y: 255, distance: 10.2
type paper-slider "112"
click at [365, 255] on div at bounding box center [371, 256] width 11 height 11
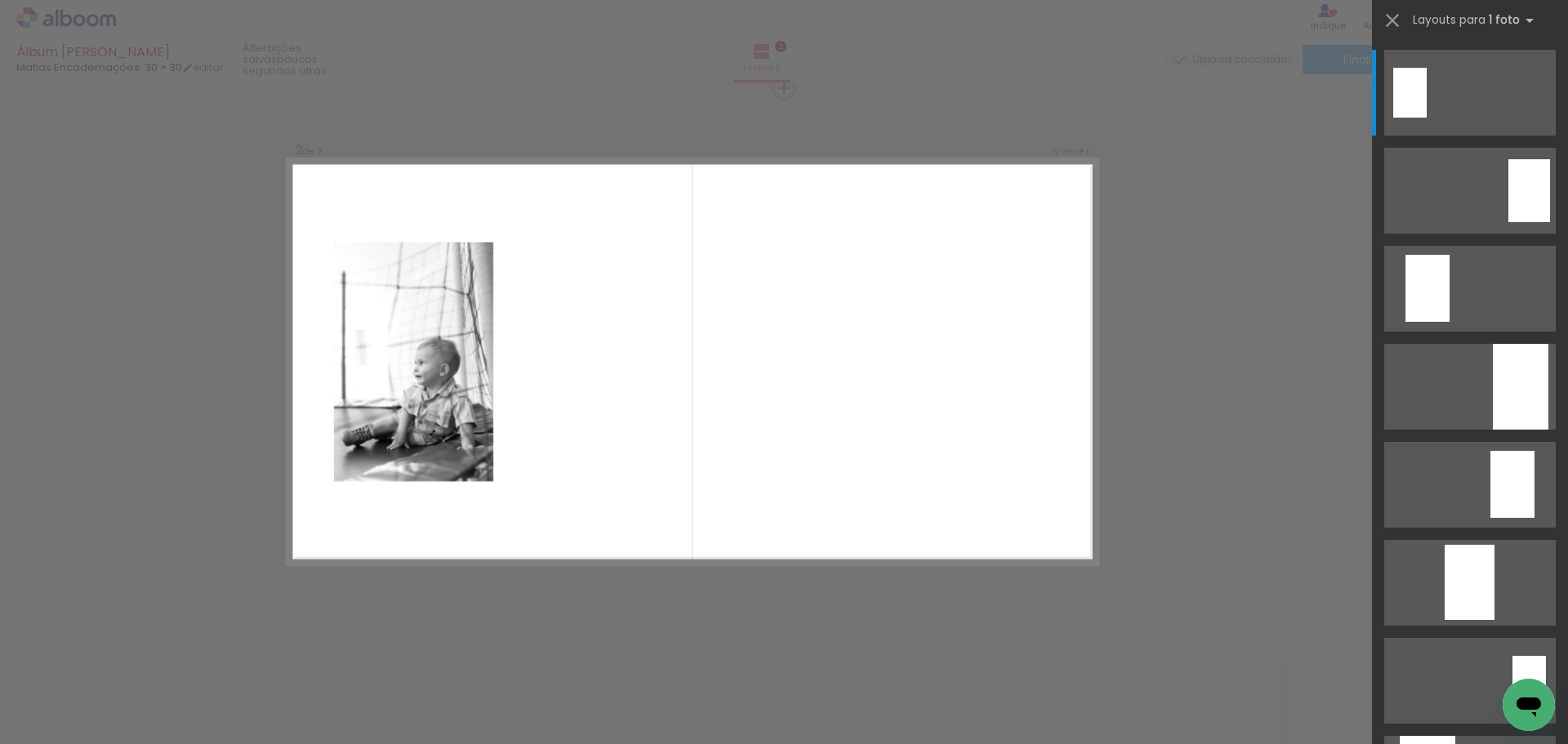
click at [535, 684] on div at bounding box center [529, 688] width 54 height 81
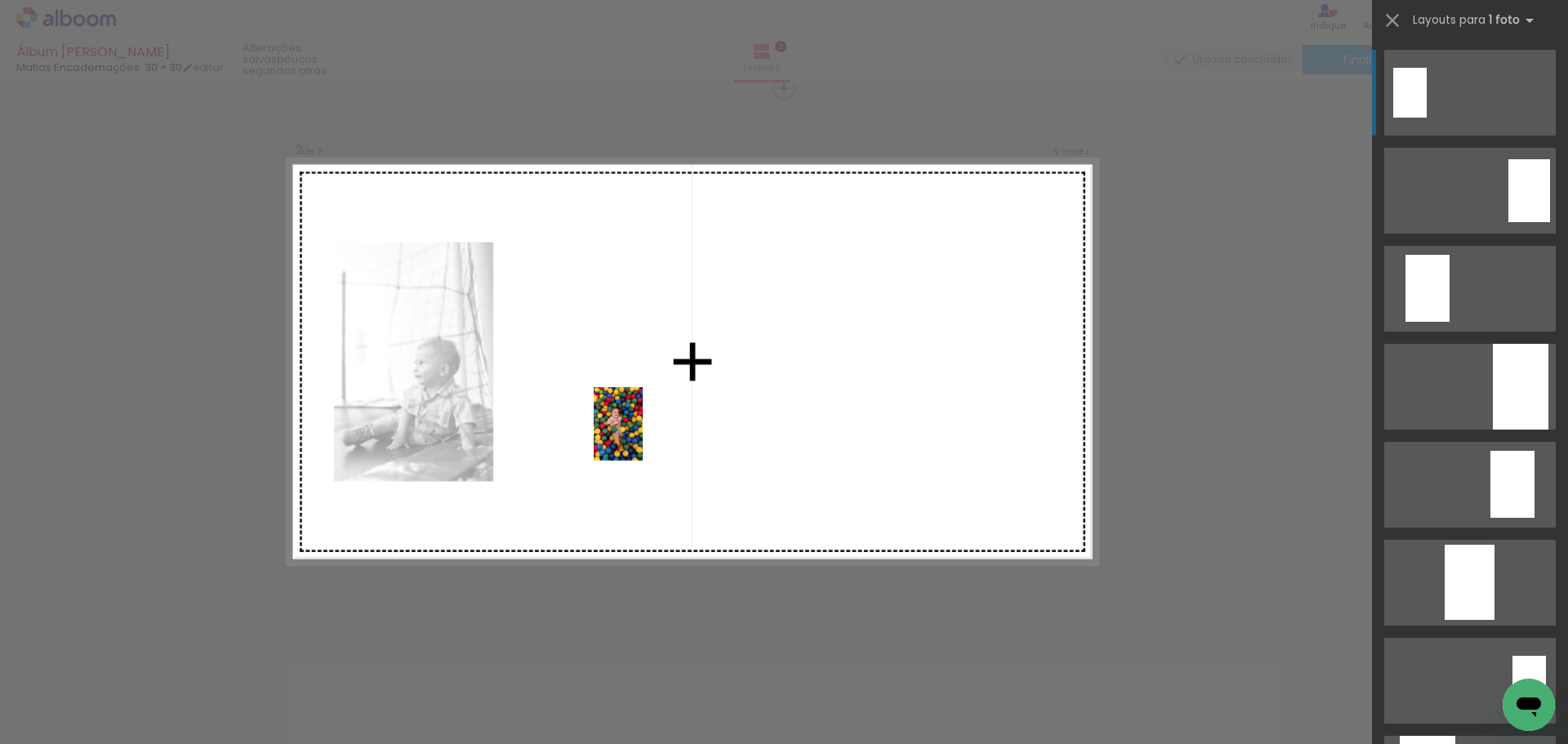
drag, startPoint x: 534, startPoint y: 684, endPoint x: 643, endPoint y: 436, distance: 270.9
click at [643, 436] on quentale-workspace at bounding box center [784, 372] width 1568 height 744
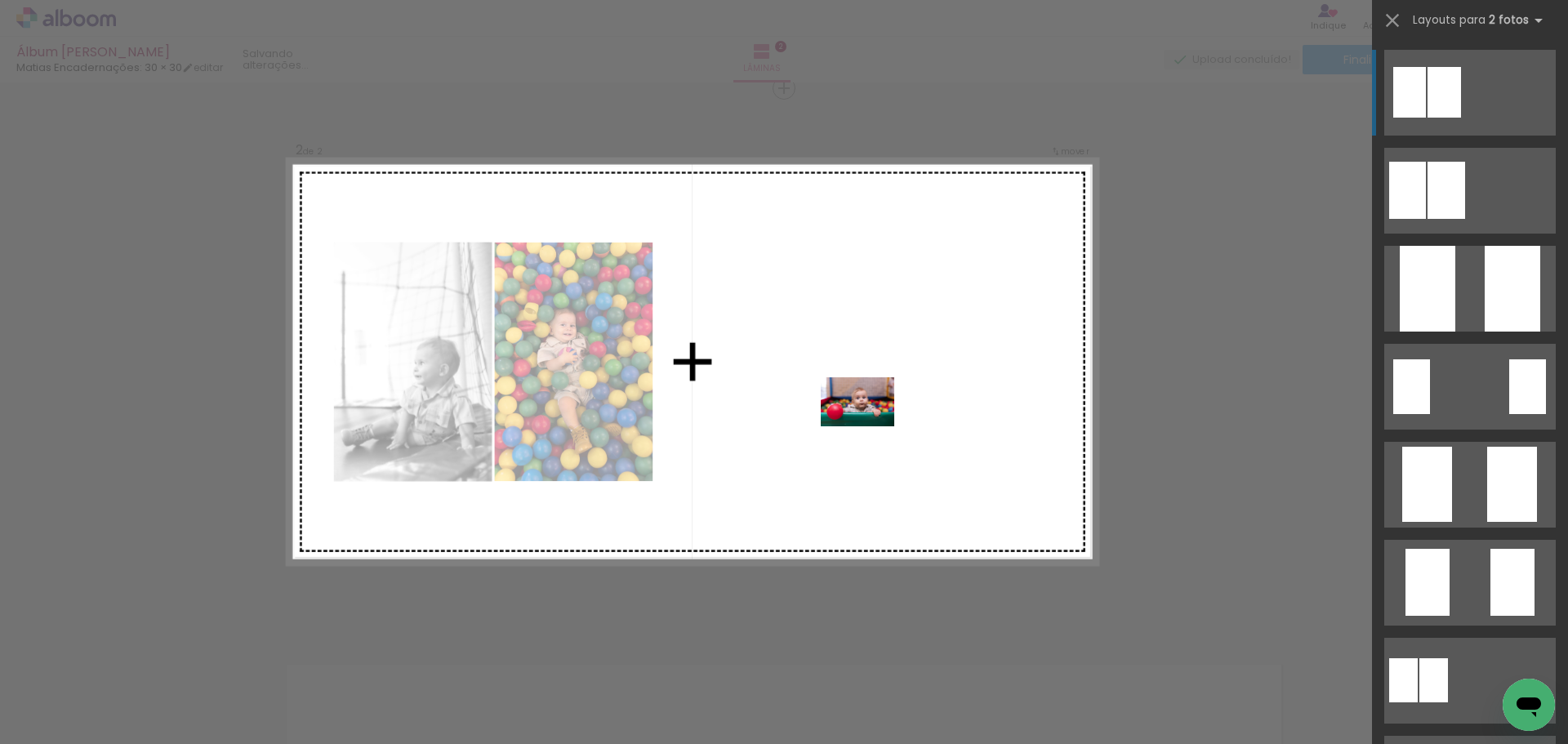
drag, startPoint x: 824, startPoint y: 693, endPoint x: 873, endPoint y: 417, distance: 280.3
click at [873, 417] on quentale-workspace at bounding box center [784, 372] width 1568 height 744
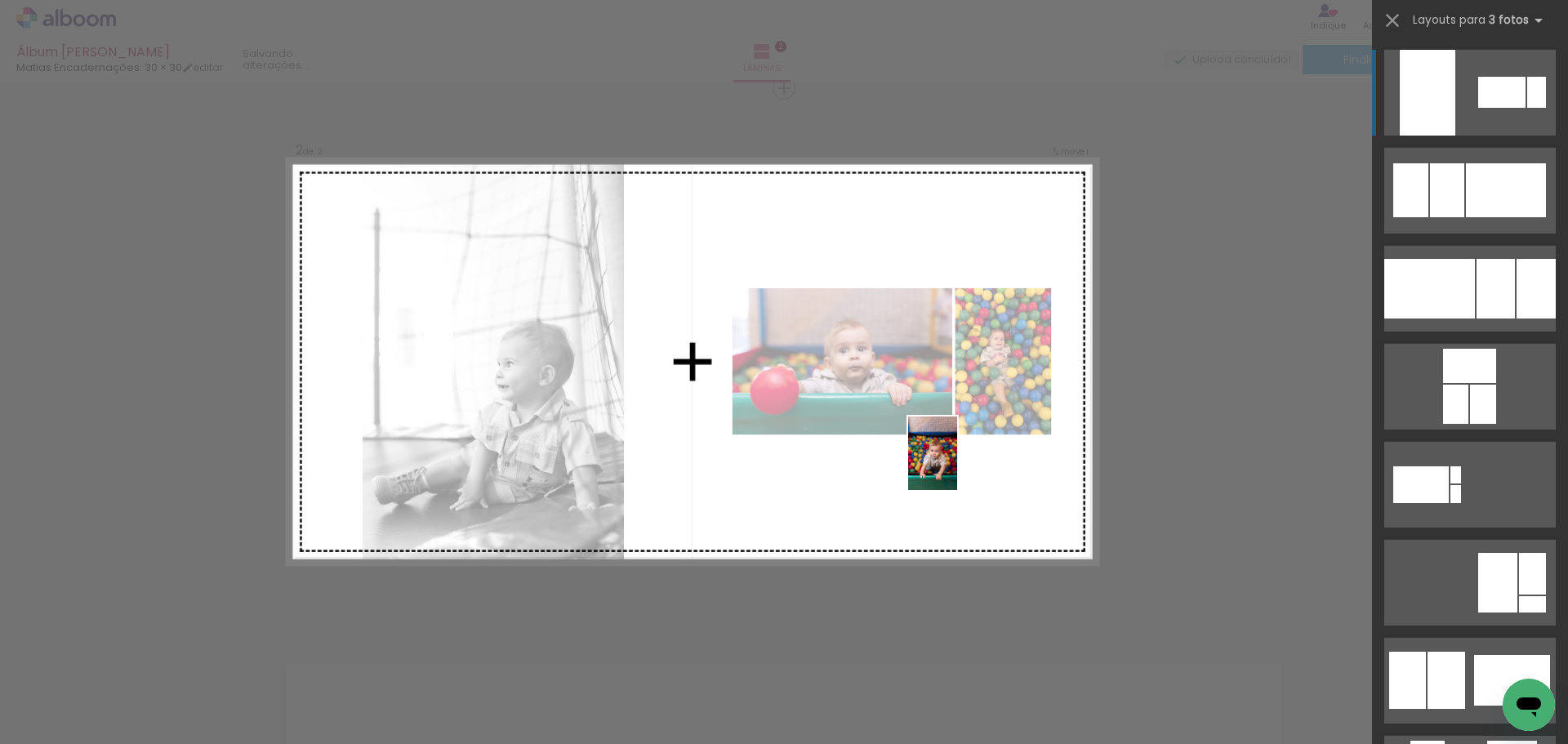
drag, startPoint x: 907, startPoint y: 696, endPoint x: 958, endPoint y: 466, distance: 235.6
click at [958, 466] on quentale-workspace at bounding box center [784, 372] width 1568 height 744
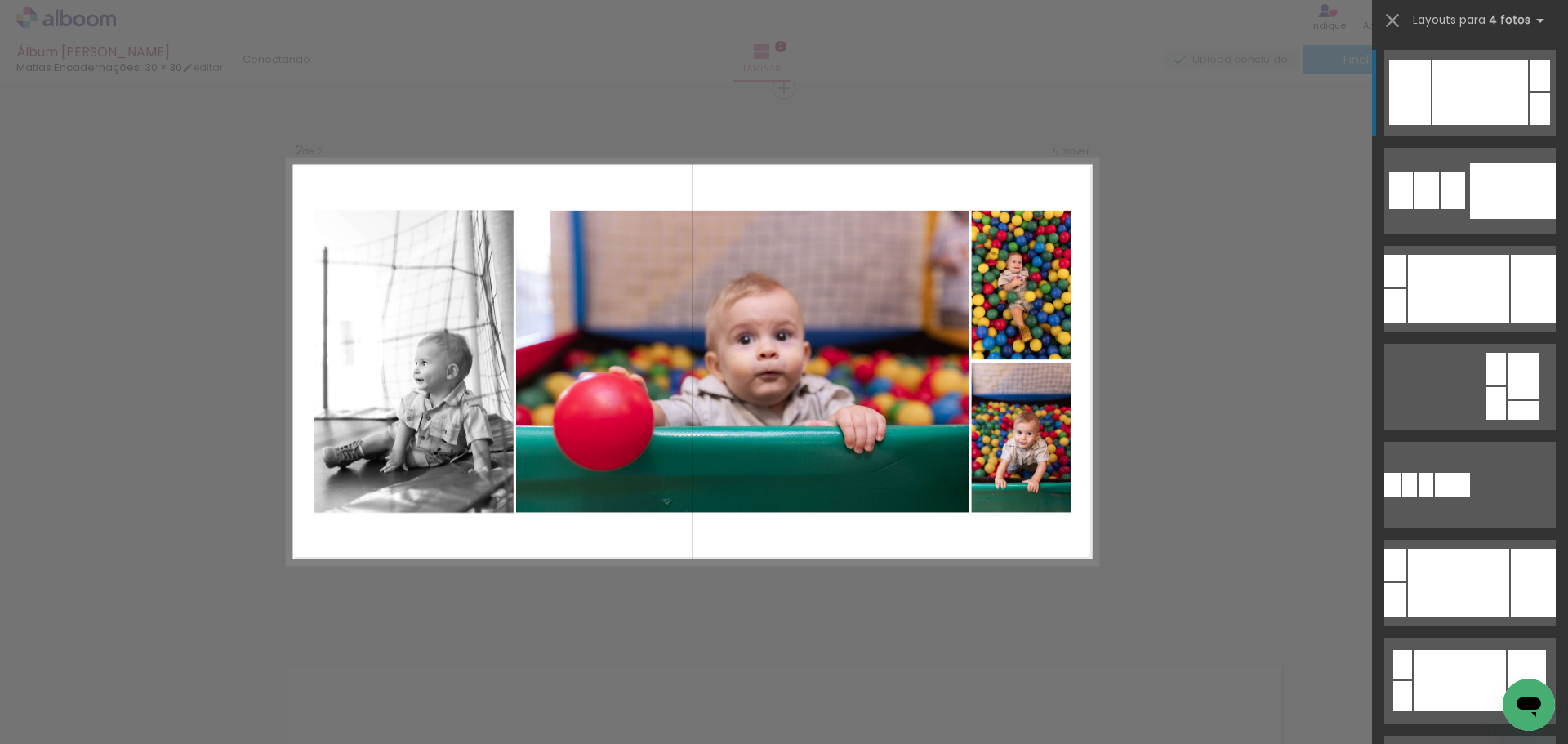
click at [1152, 395] on div "Confirmar Cancelar" at bounding box center [784, 354] width 1568 height 1680
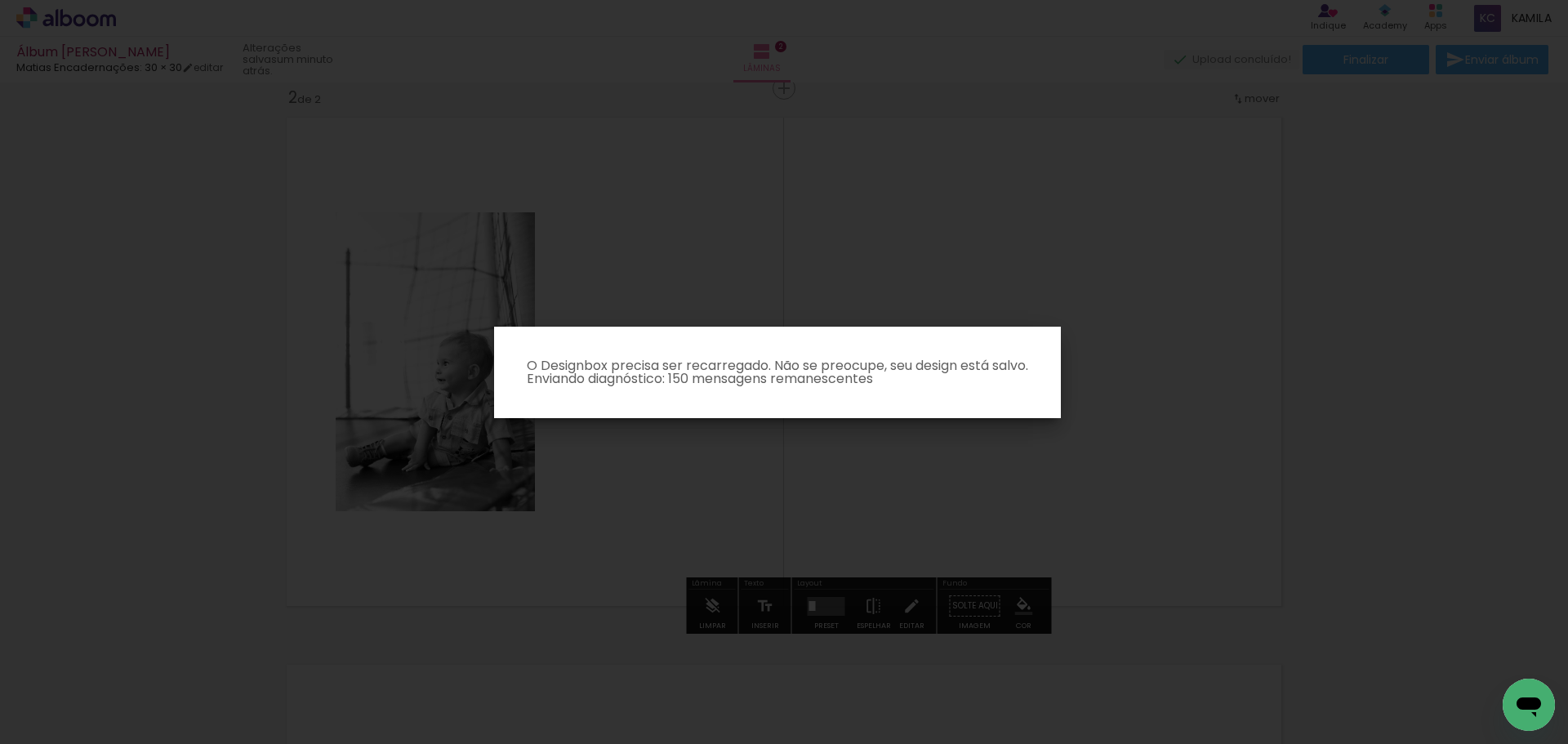
scroll to position [1058, 0]
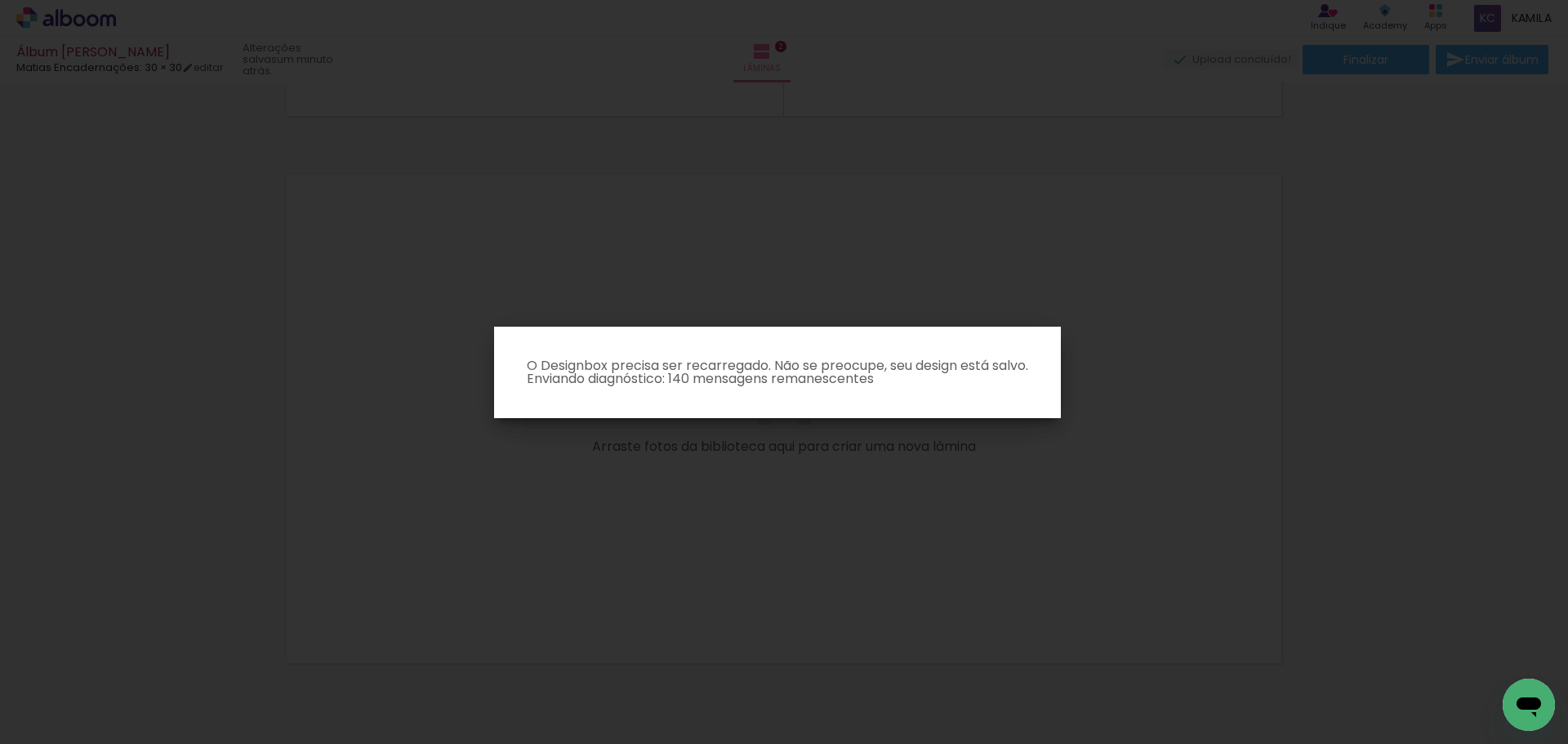
click at [1320, 308] on iron-overlay-backdrop at bounding box center [784, 372] width 1568 height 744
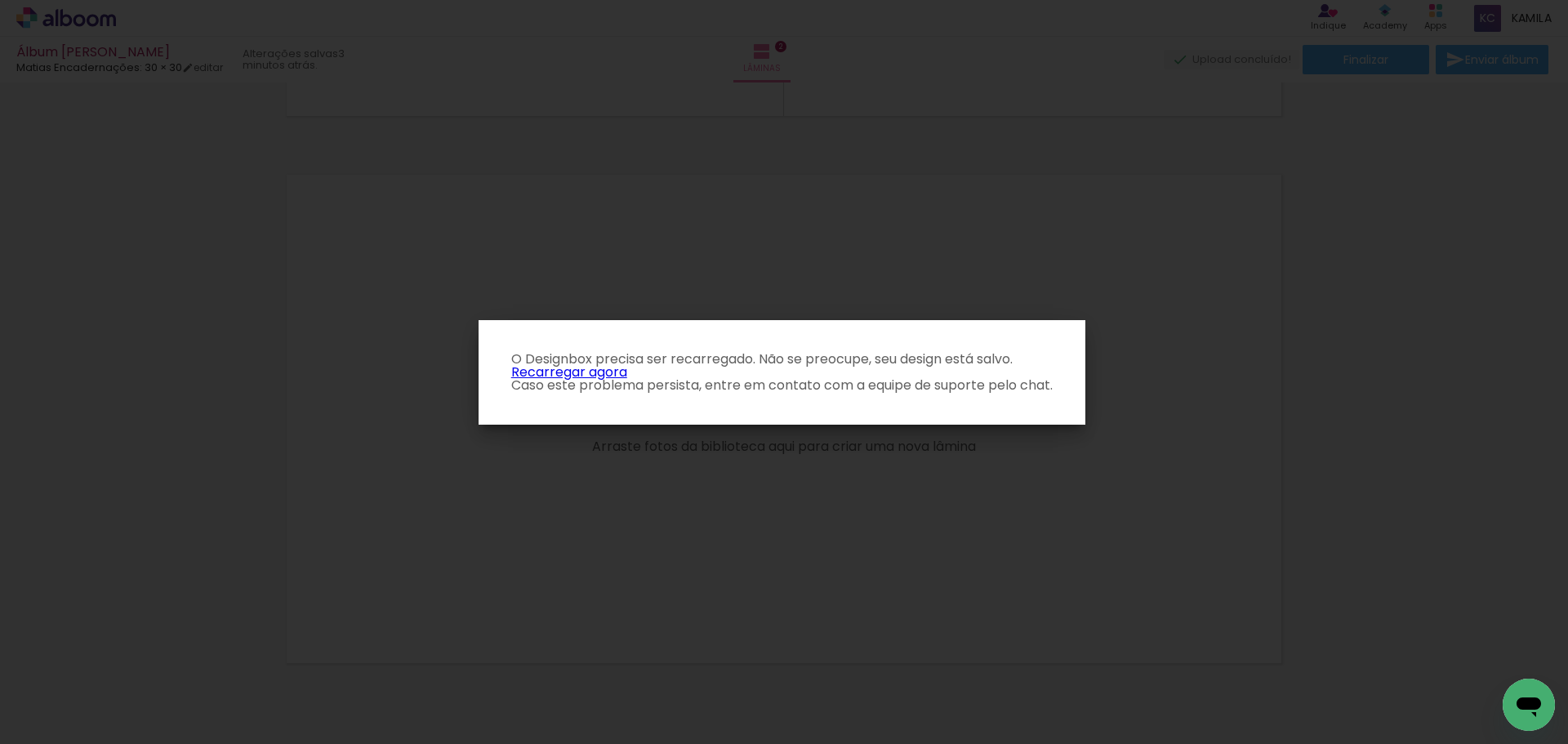
click at [565, 370] on link "Recarregar agora" at bounding box center [570, 372] width 116 height 19
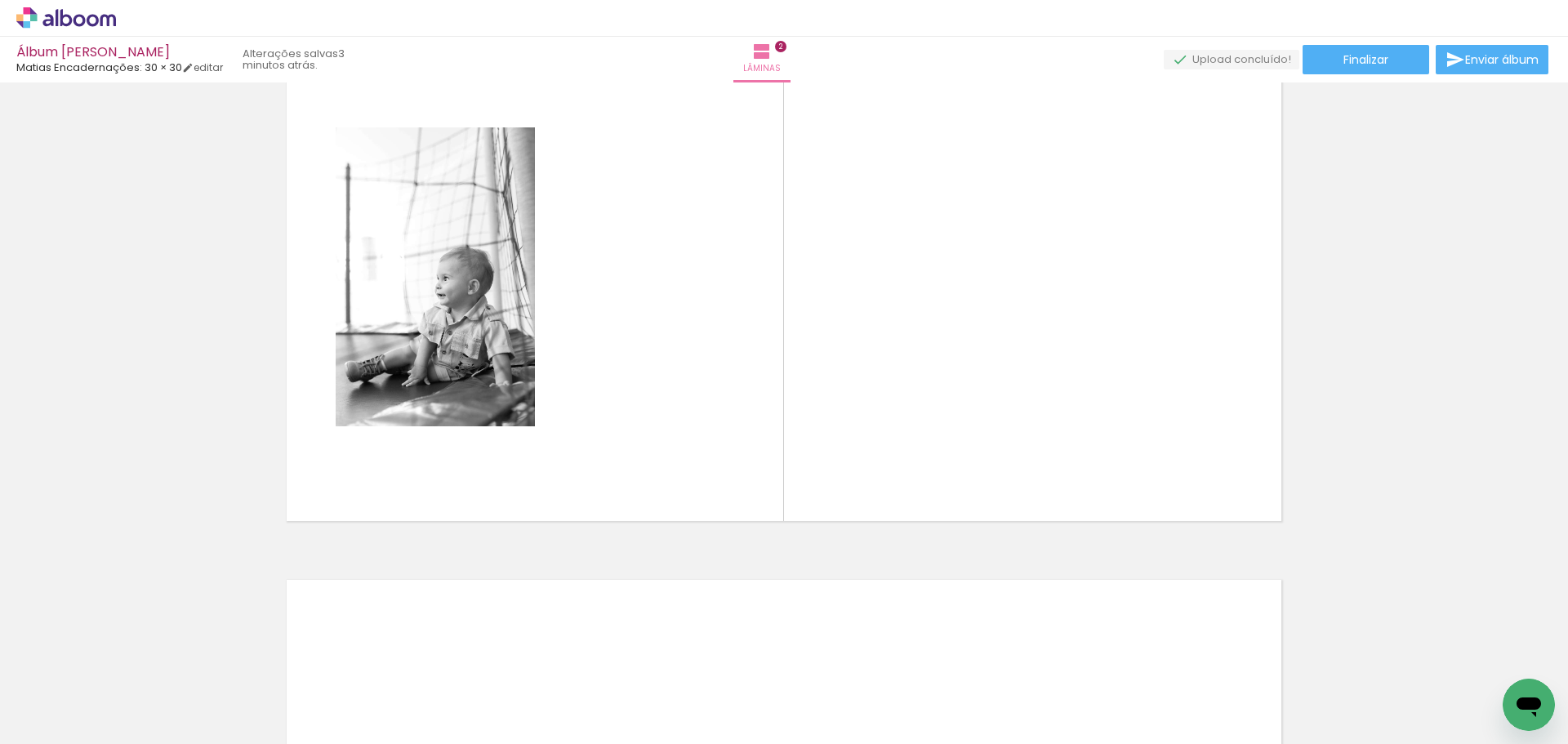
scroll to position [572, 0]
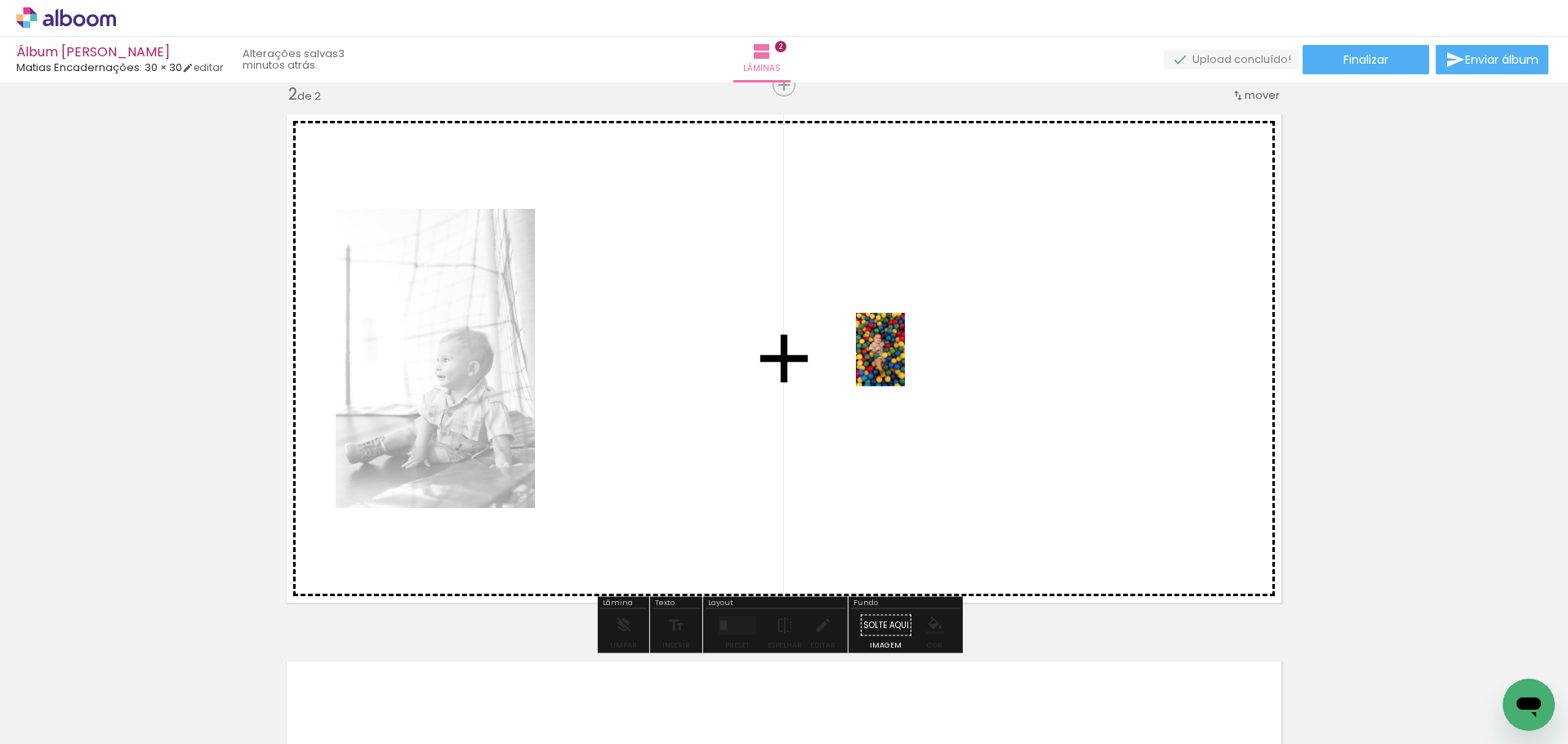
drag, startPoint x: 533, startPoint y: 693, endPoint x: 905, endPoint y: 362, distance: 497.9
click at [905, 362] on quentale-workspace at bounding box center [784, 372] width 1568 height 744
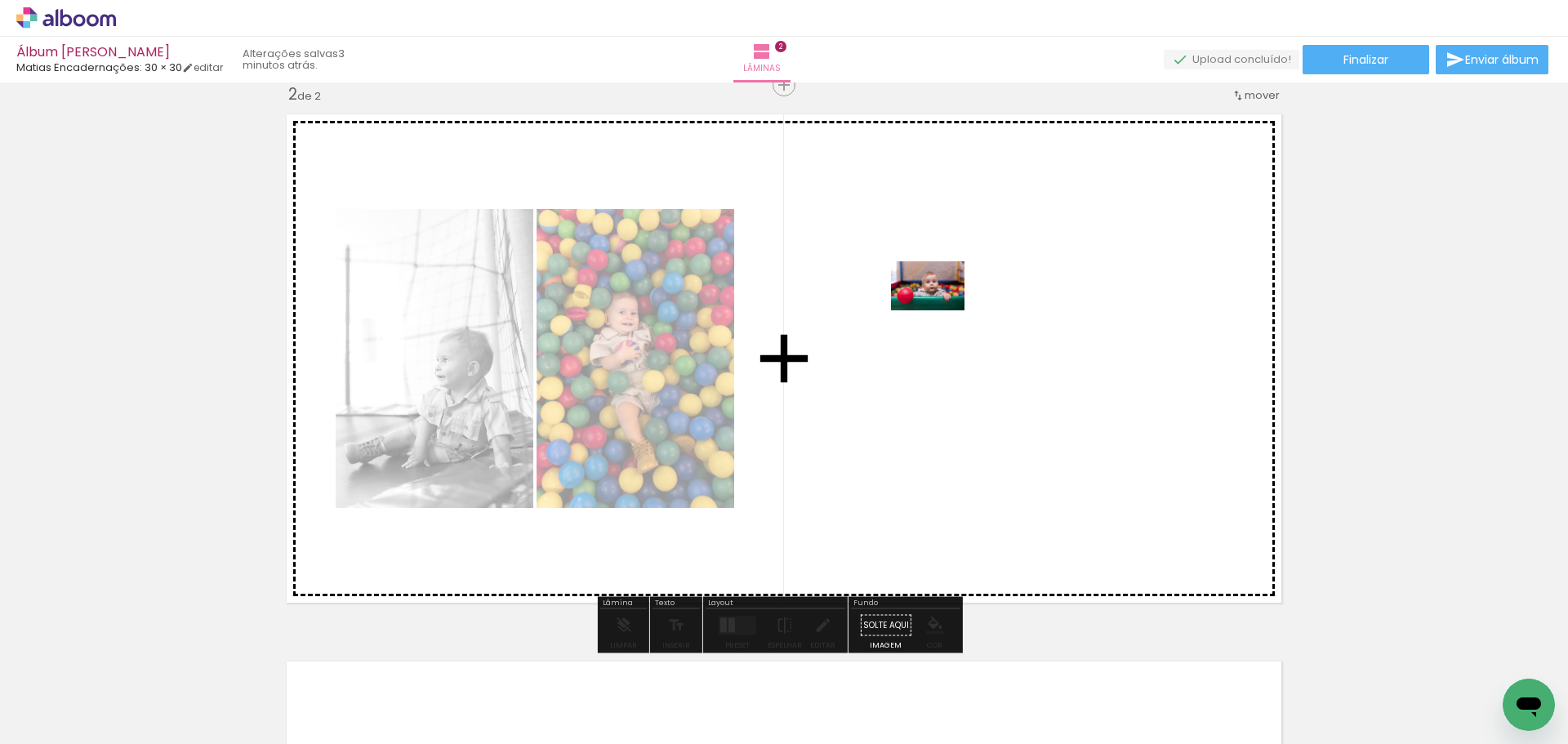
drag, startPoint x: 806, startPoint y: 680, endPoint x: 940, endPoint y: 310, distance: 393.5
click at [940, 310] on quentale-workspace at bounding box center [784, 372] width 1568 height 744
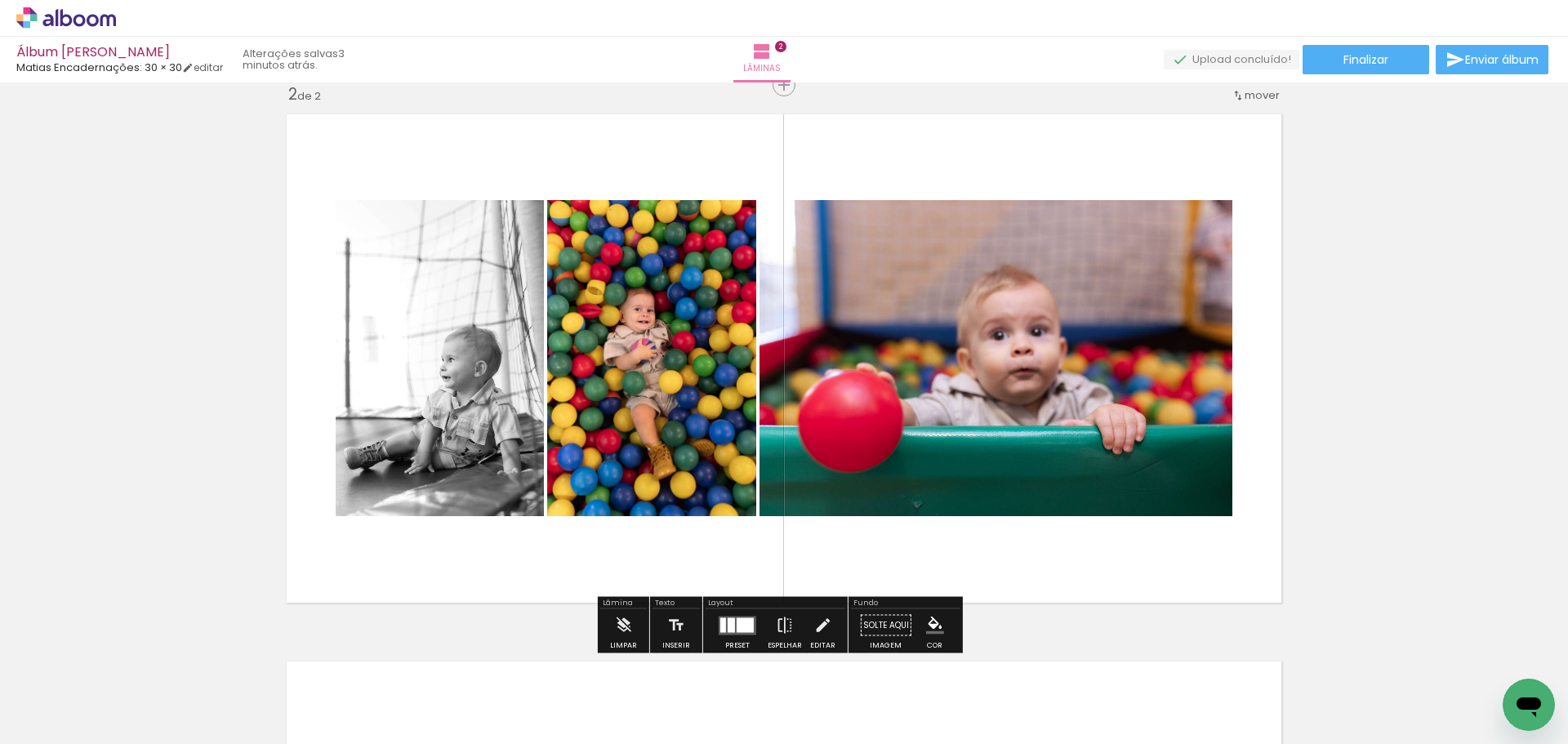
click at [745, 624] on div at bounding box center [745, 625] width 17 height 15
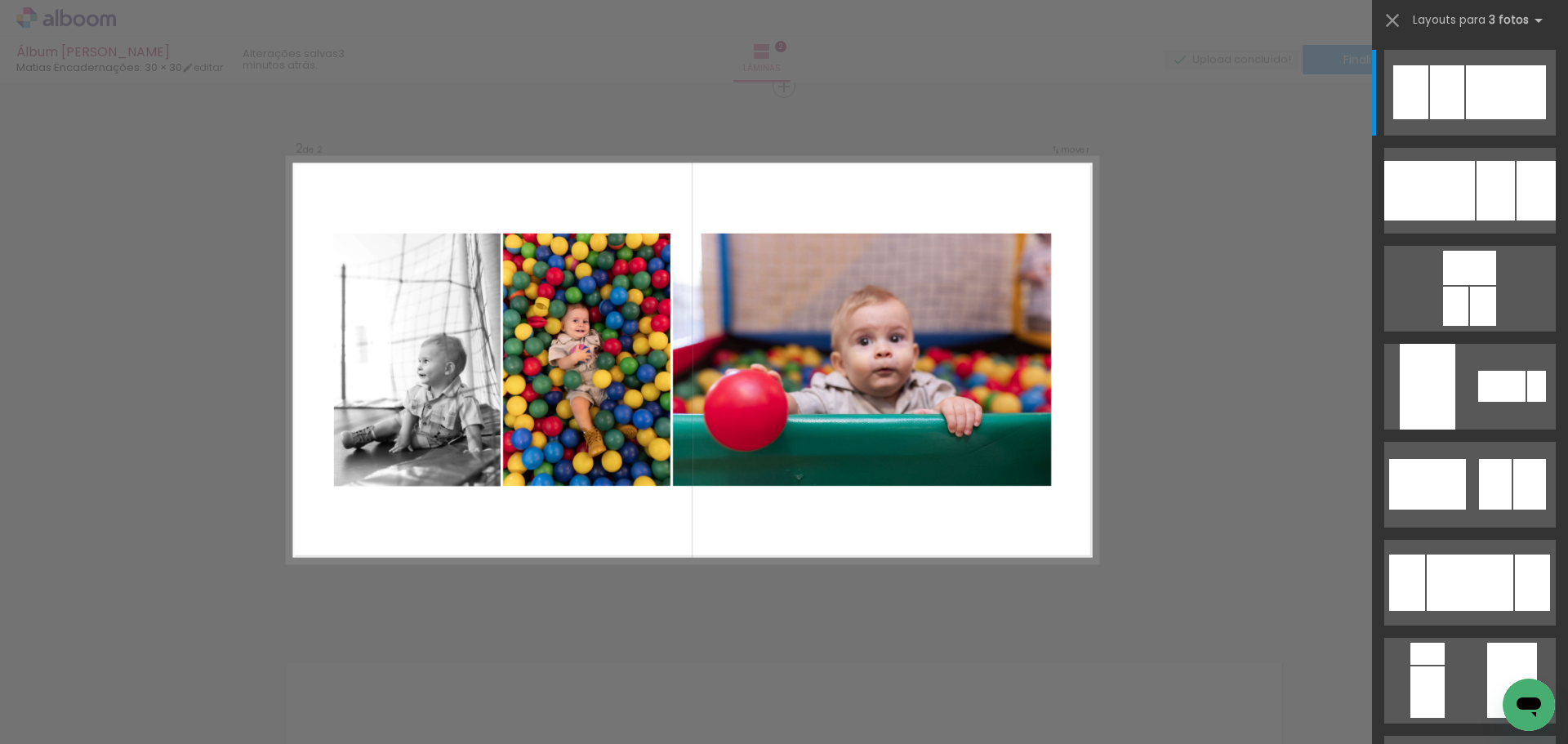
scroll to position [568, 0]
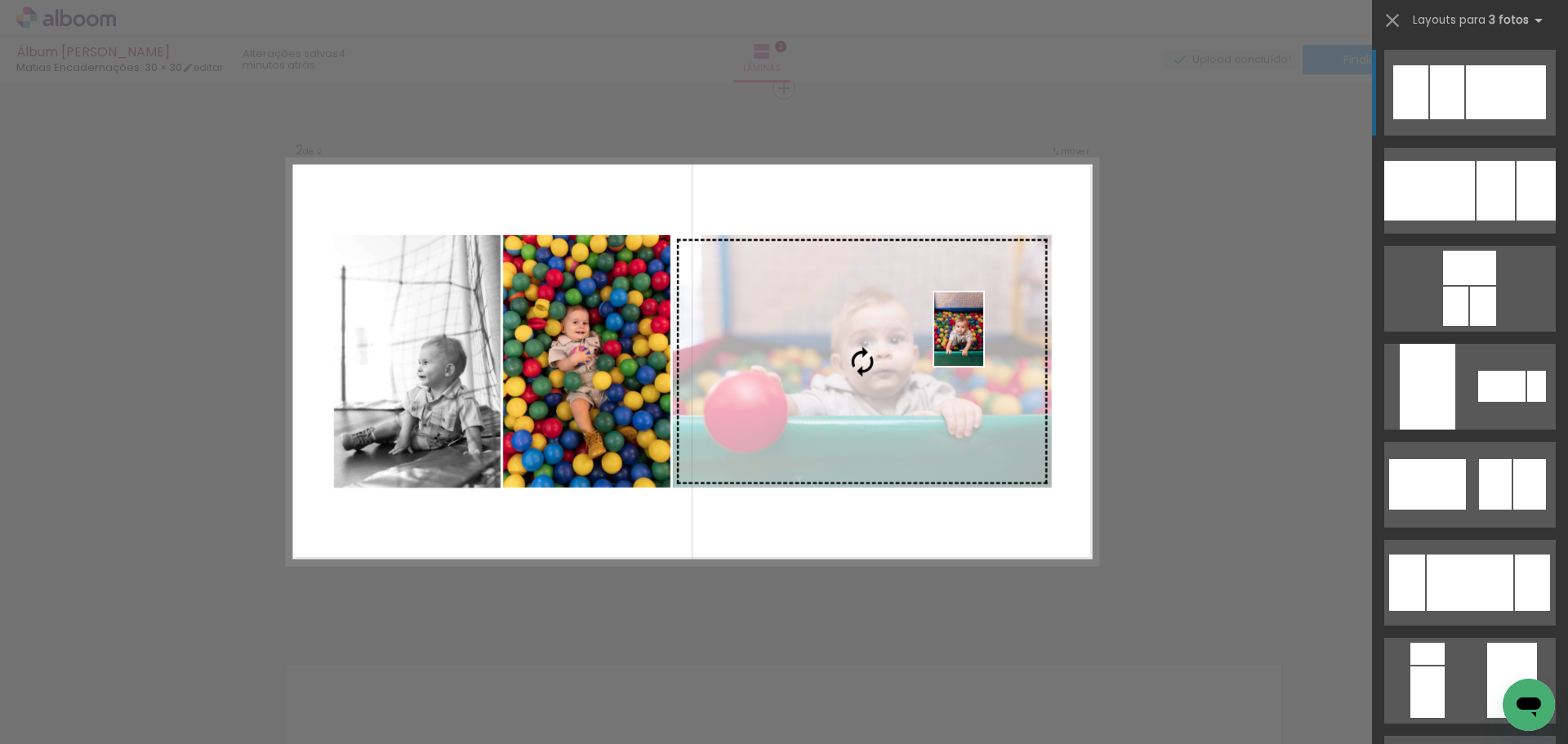
drag, startPoint x: 908, startPoint y: 693, endPoint x: 984, endPoint y: 341, distance: 360.1
click at [984, 341] on quentale-workspace at bounding box center [784, 372] width 1568 height 744
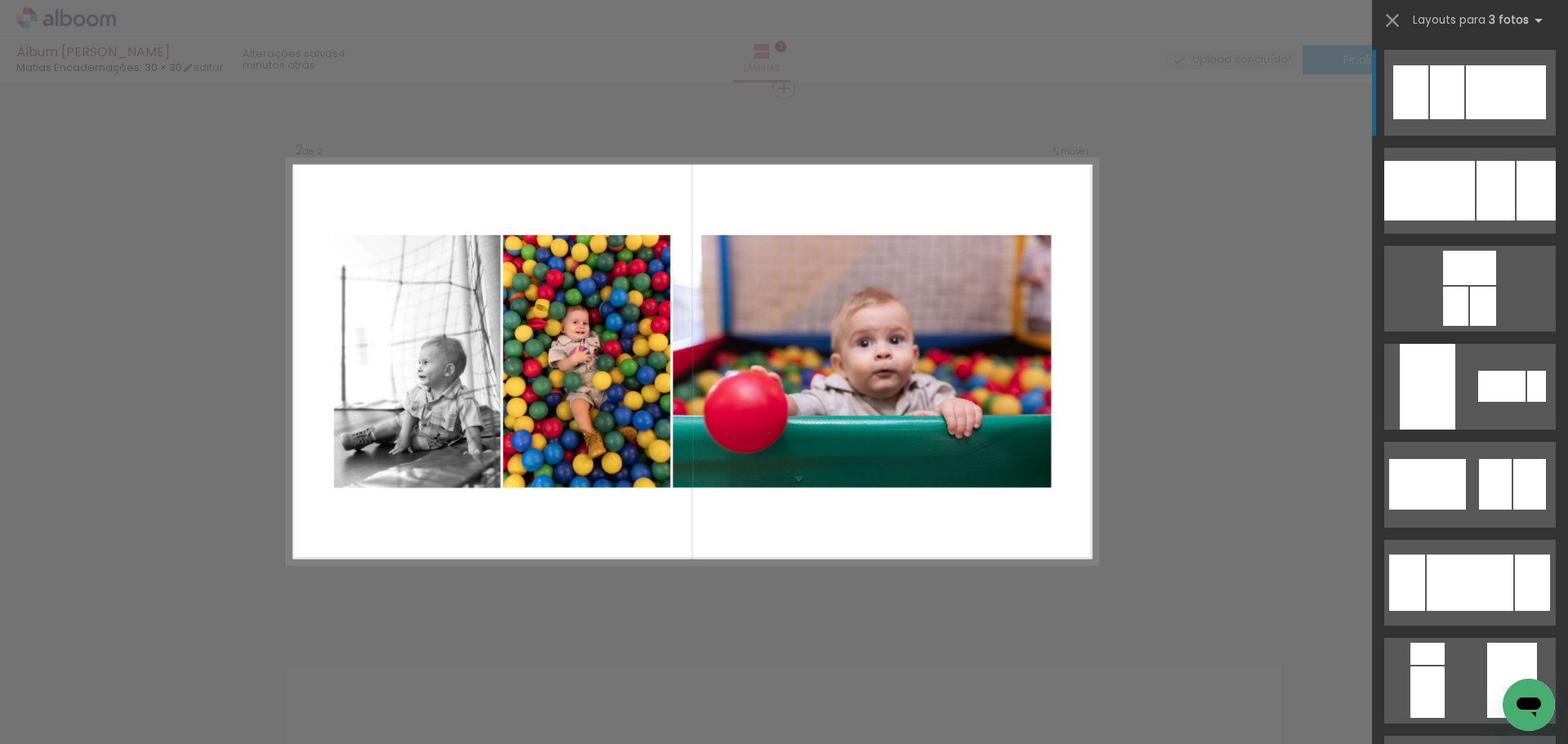
click at [807, 696] on div at bounding box center [804, 689] width 81 height 54
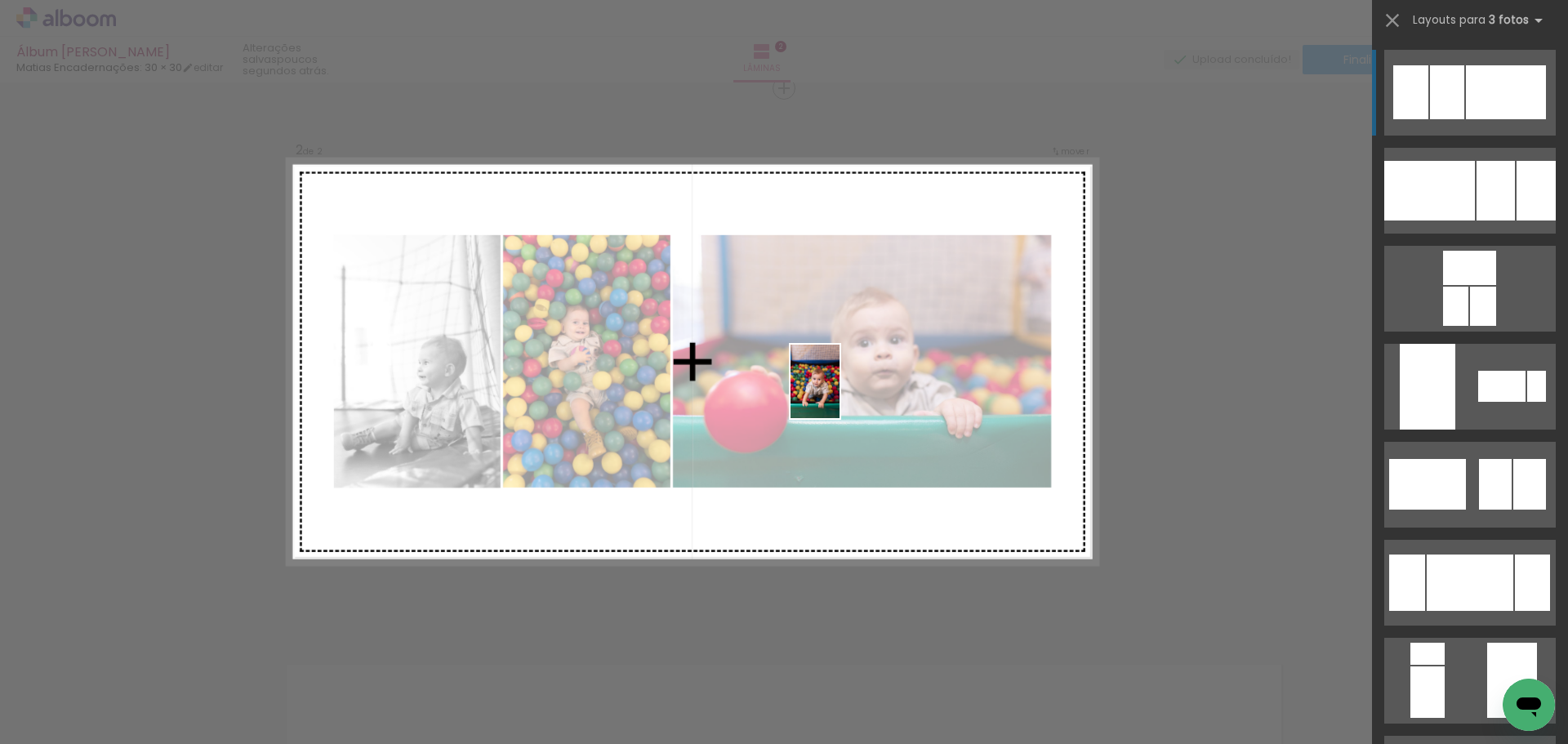
drag, startPoint x: 914, startPoint y: 680, endPoint x: 840, endPoint y: 394, distance: 295.4
click at [840, 394] on quentale-workspace at bounding box center [784, 372] width 1568 height 744
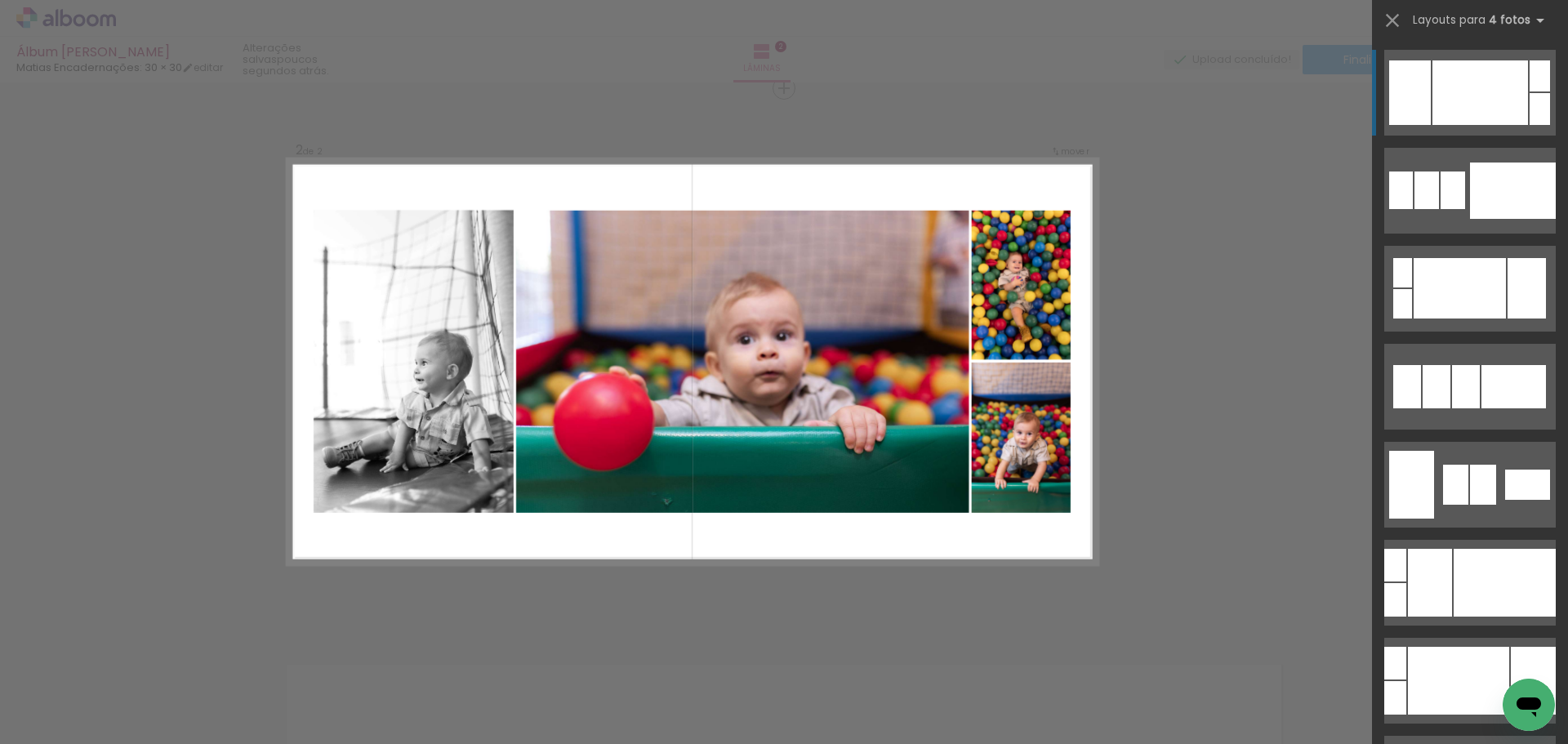
click at [1262, 372] on div "Confirmar Cancelar" at bounding box center [784, 354] width 1568 height 1680
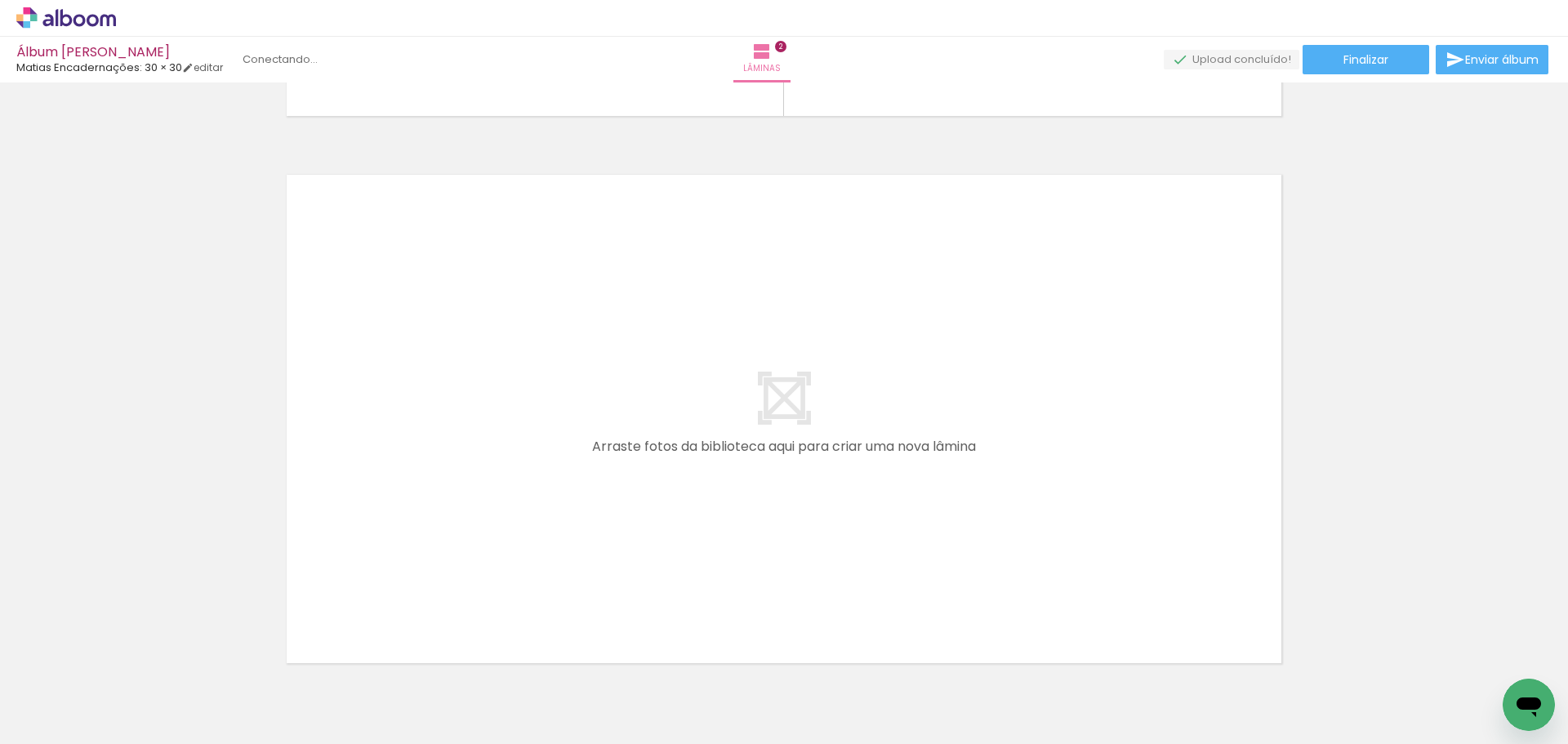
scroll to position [1139, 0]
